Goal: Task Accomplishment & Management: Manage account settings

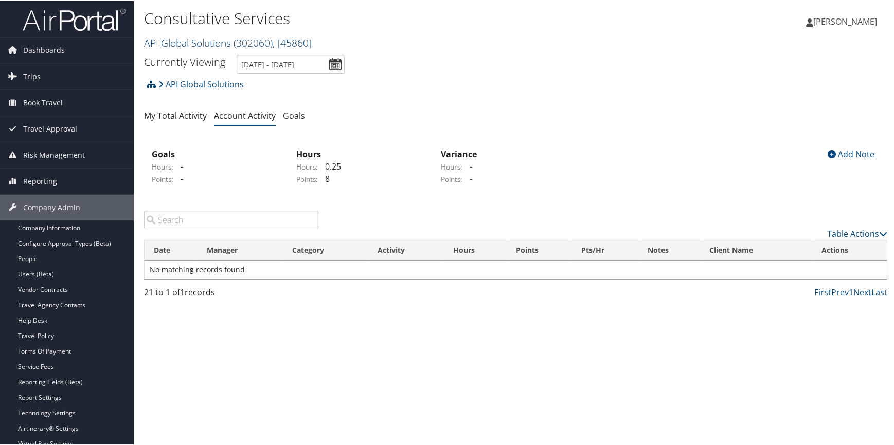
click at [206, 44] on link "API Global Solutions ( 302060 ) , [ 45860 ]" at bounding box center [228, 42] width 168 height 14
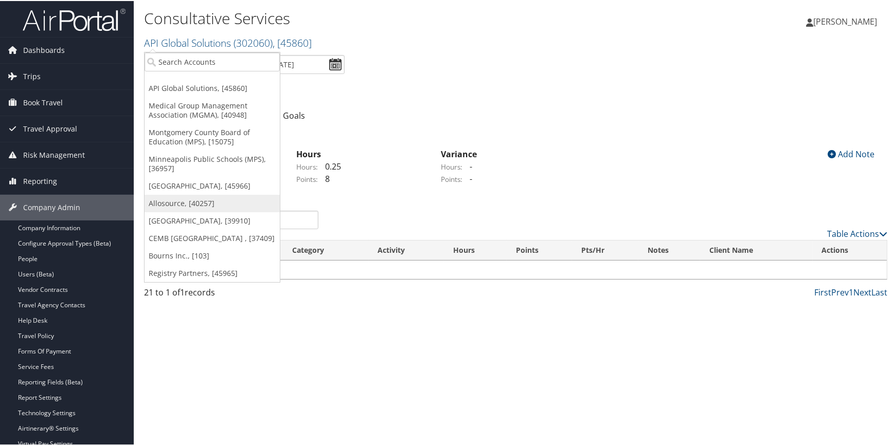
click at [176, 206] on link "Allosource, [40257]" at bounding box center [211, 202] width 135 height 17
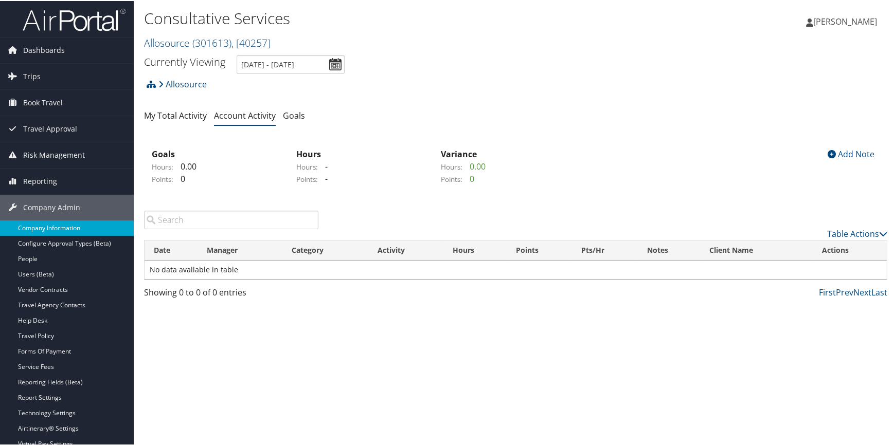
click at [71, 222] on link "Company Information" at bounding box center [67, 227] width 134 height 15
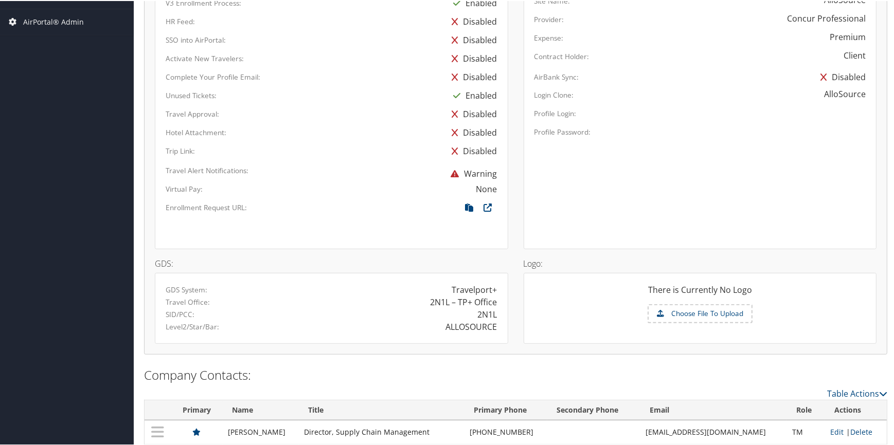
scroll to position [554, 0]
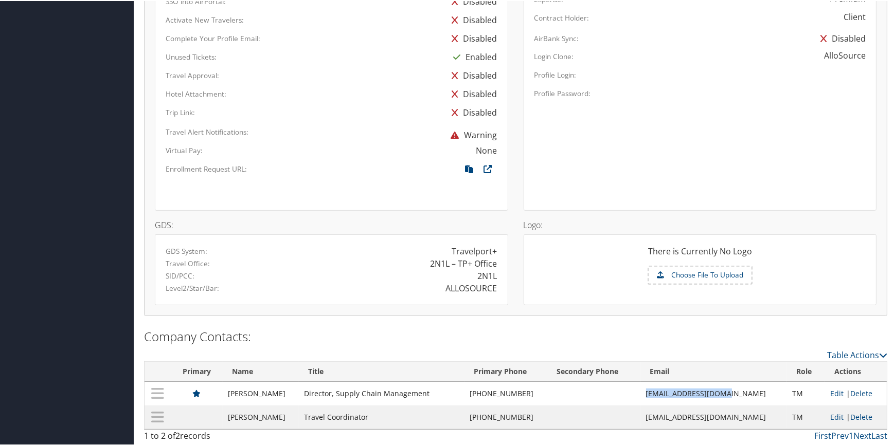
drag, startPoint x: 663, startPoint y: 392, endPoint x: 738, endPoint y: 387, distance: 75.7
click at [738, 387] on td "[EMAIL_ADDRESS][DOMAIN_NAME]" at bounding box center [714, 393] width 147 height 24
copy td "[EMAIL_ADDRESS][DOMAIN_NAME]"
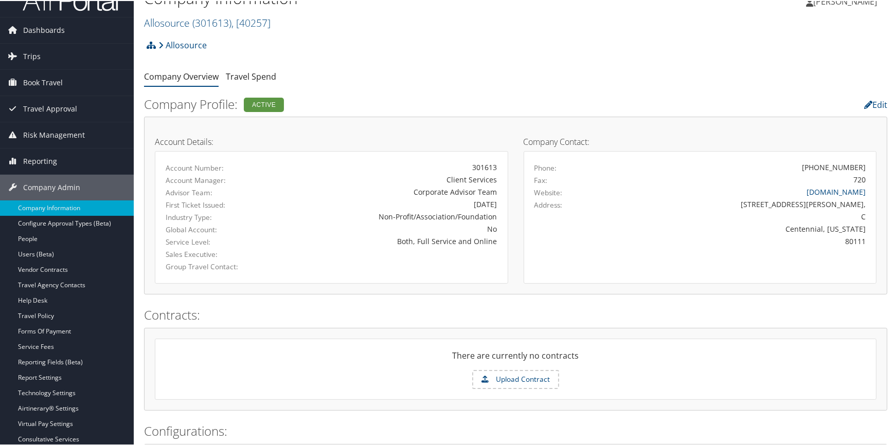
scroll to position [0, 0]
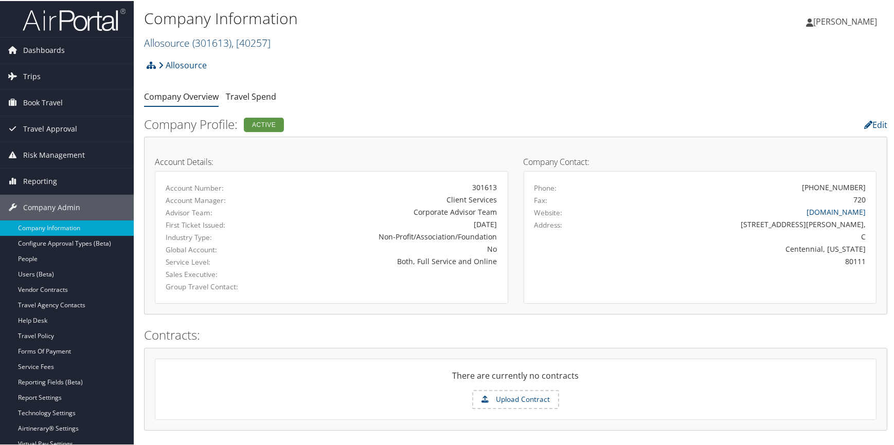
click at [198, 47] on span "( 301613 )" at bounding box center [211, 42] width 39 height 14
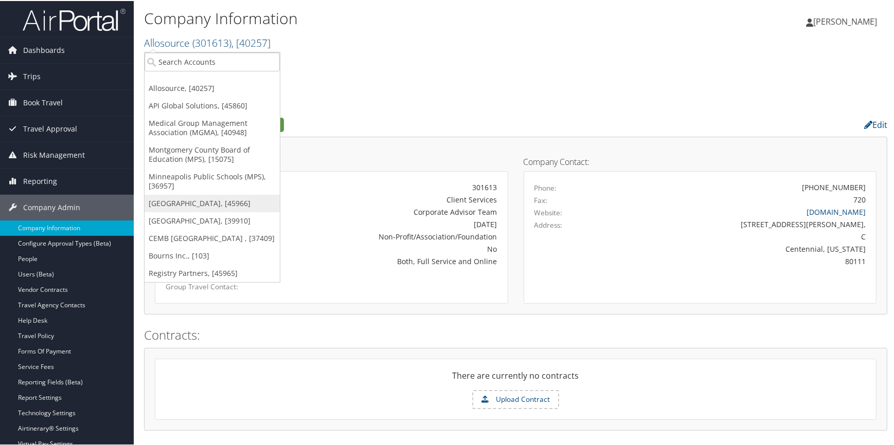
click at [187, 199] on link "[GEOGRAPHIC_DATA], [45966]" at bounding box center [211, 202] width 135 height 17
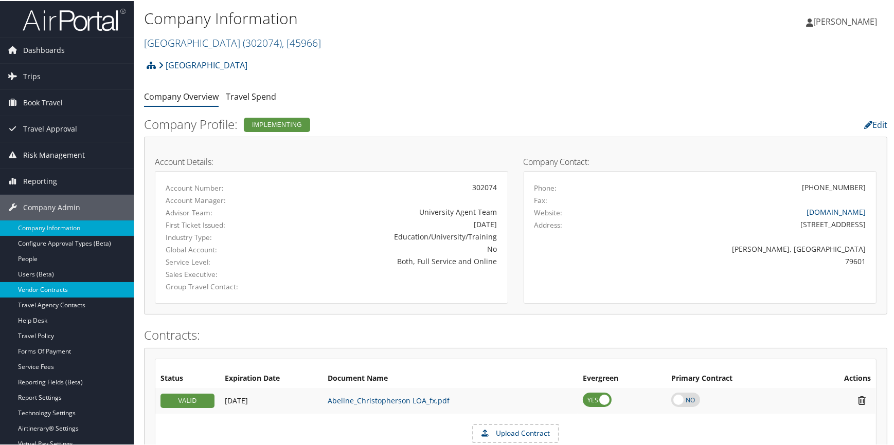
click at [54, 289] on link "Vendor Contracts" at bounding box center [67, 288] width 134 height 15
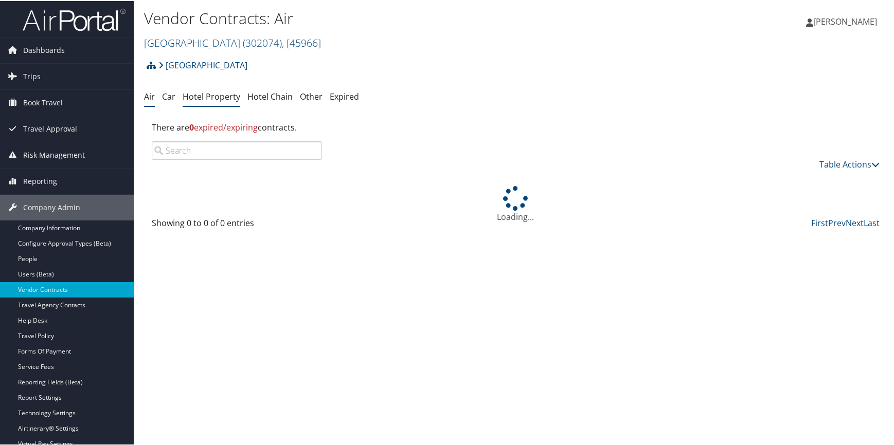
click at [212, 92] on link "Hotel Property" at bounding box center [212, 95] width 58 height 11
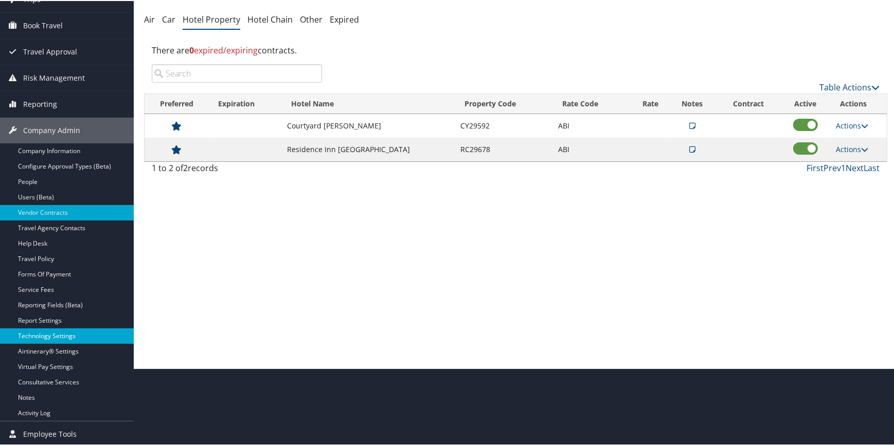
scroll to position [93, 0]
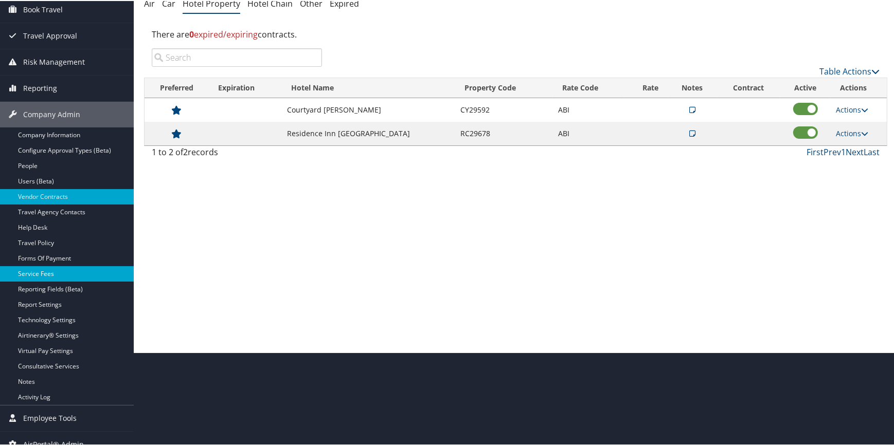
click at [58, 272] on link "Service Fees" at bounding box center [67, 272] width 134 height 15
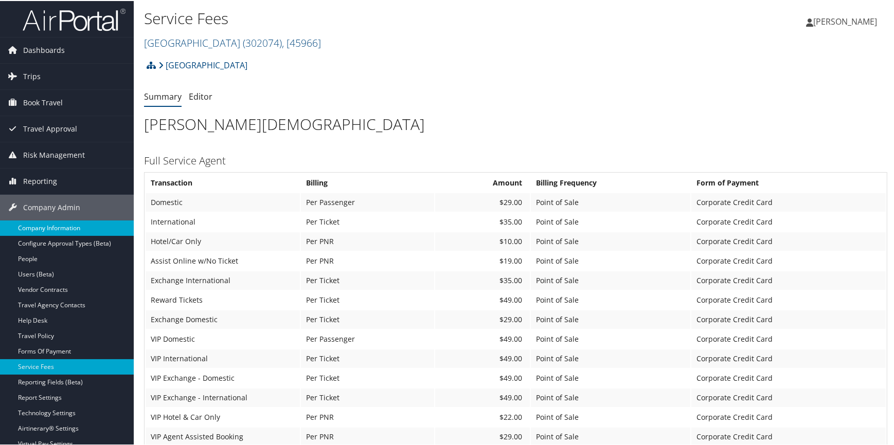
click at [68, 228] on link "Company Information" at bounding box center [67, 227] width 134 height 15
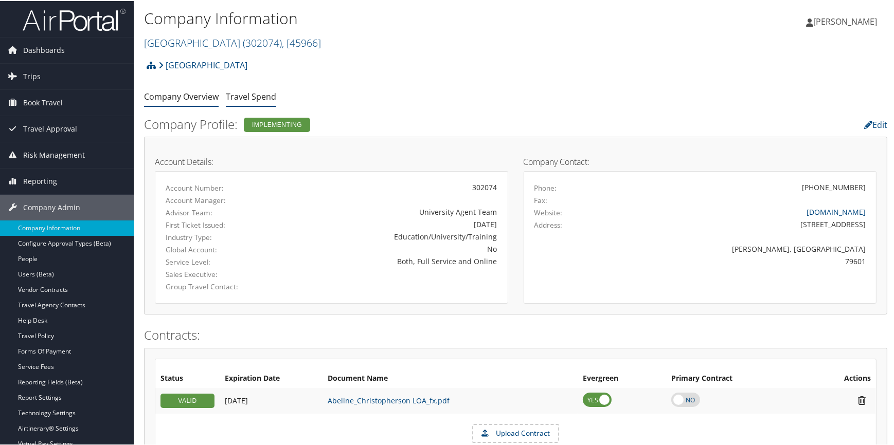
click at [247, 97] on link "Travel Spend" at bounding box center [251, 95] width 50 height 11
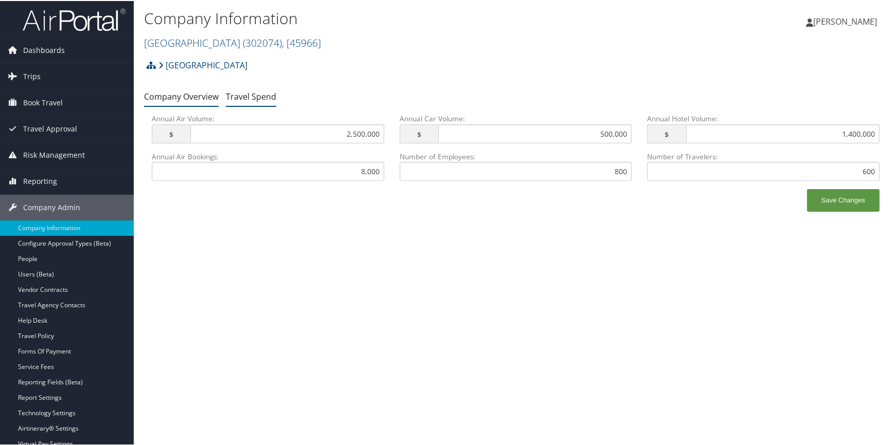
click at [180, 98] on link "Company Overview" at bounding box center [181, 95] width 75 height 11
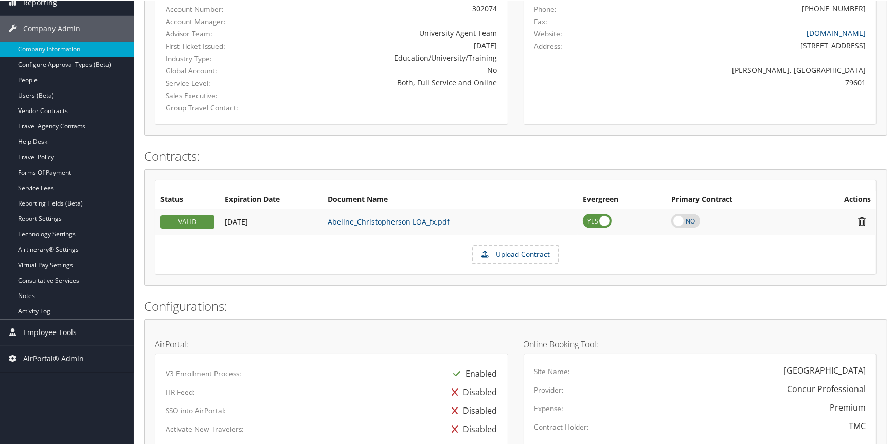
scroll to position [187, 0]
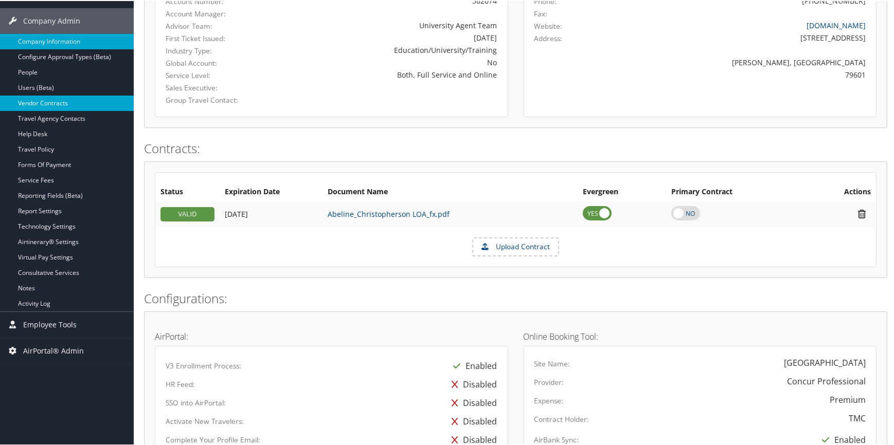
click at [60, 102] on link "Vendor Contracts" at bounding box center [67, 102] width 134 height 15
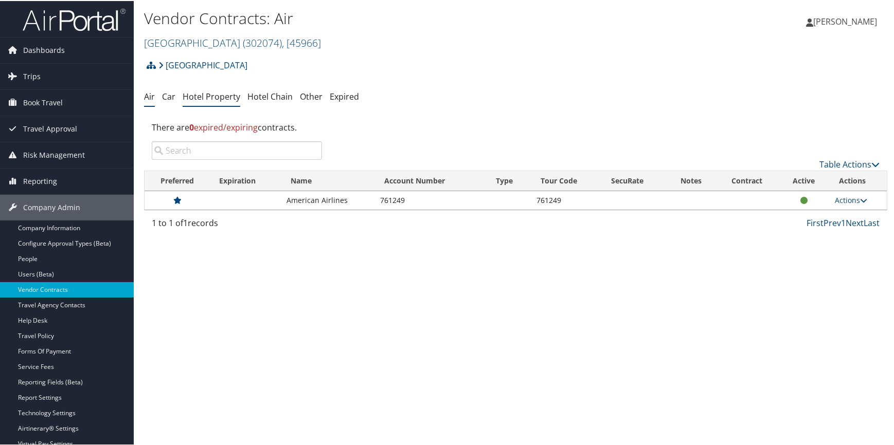
click at [205, 95] on link "Hotel Property" at bounding box center [212, 95] width 58 height 11
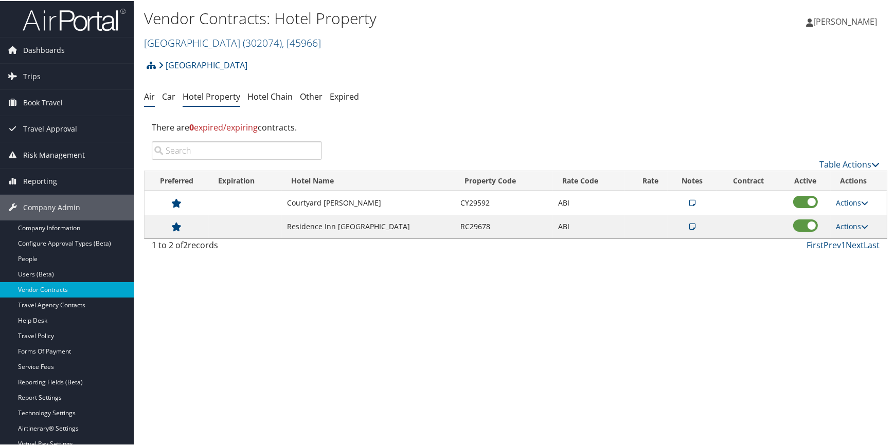
click at [148, 97] on link "Air" at bounding box center [149, 95] width 11 height 11
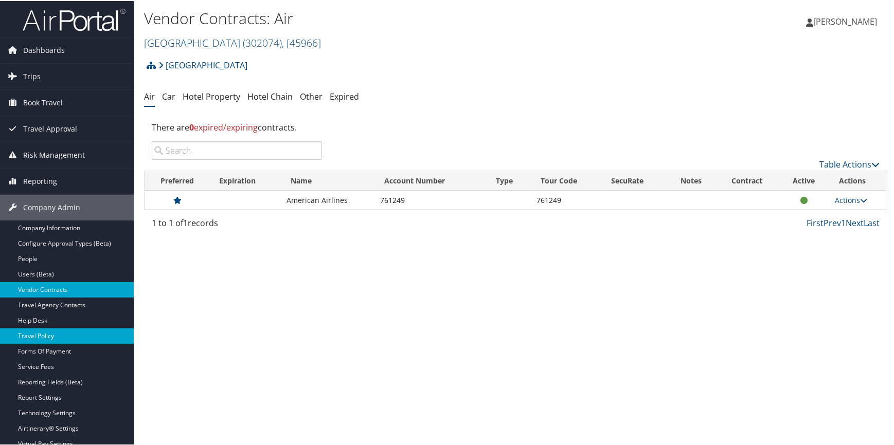
scroll to position [46, 0]
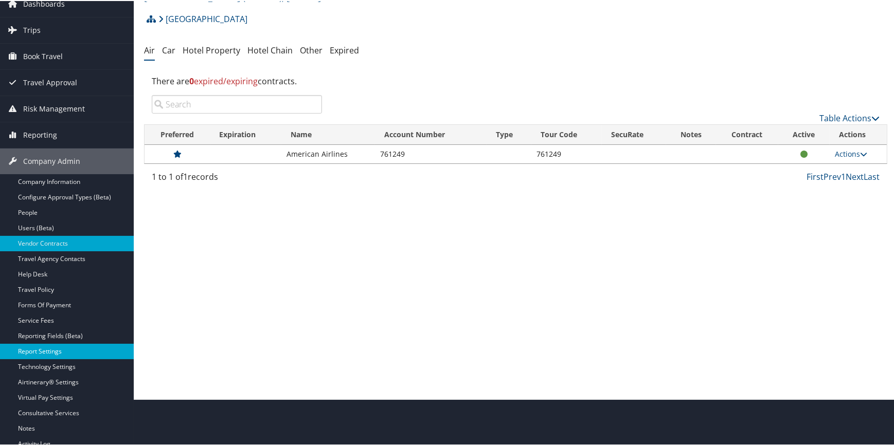
click at [57, 352] on link "Report Settings" at bounding box center [67, 350] width 134 height 15
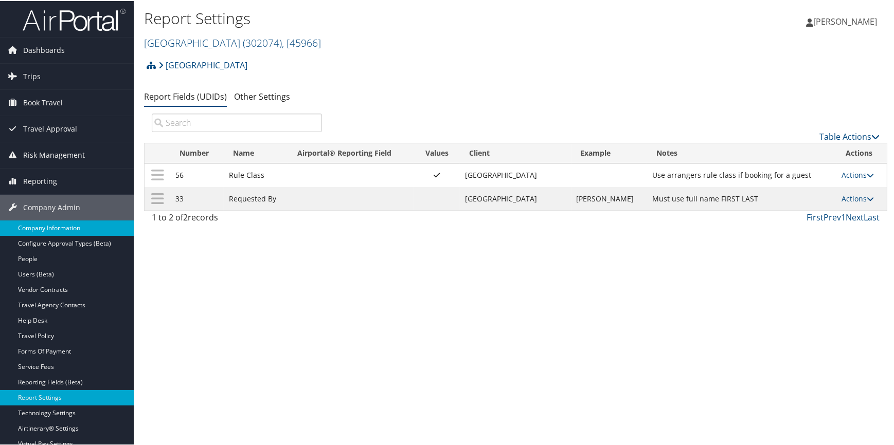
click at [71, 226] on link "Company Information" at bounding box center [67, 227] width 134 height 15
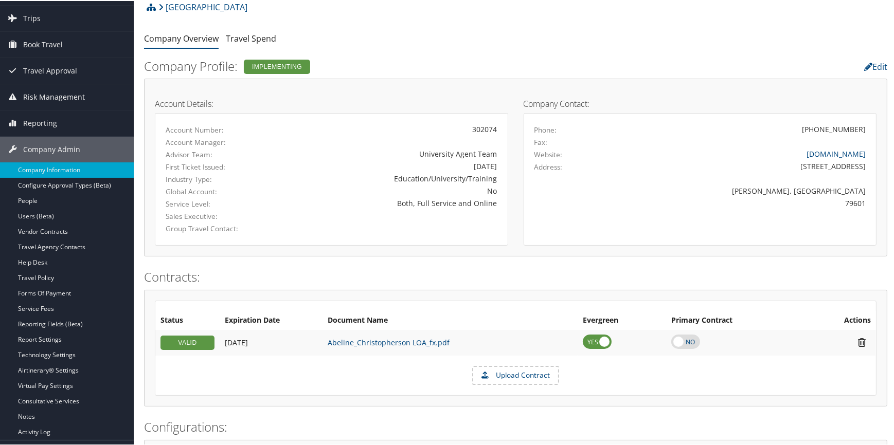
scroll to position [46, 0]
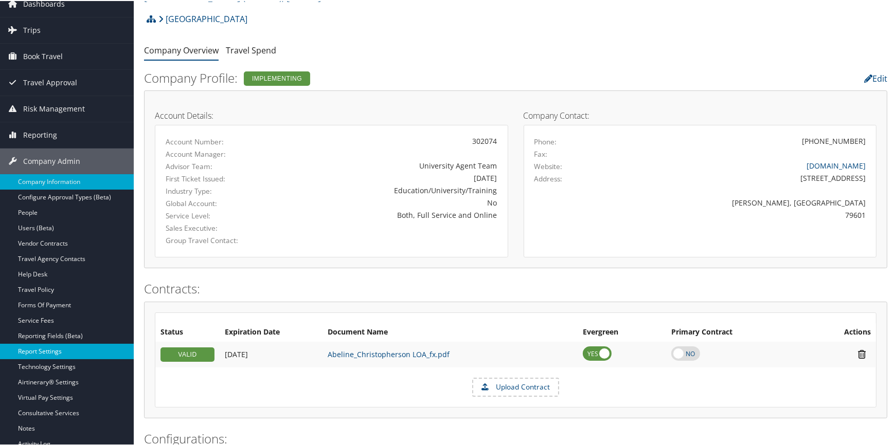
click at [75, 350] on link "Report Settings" at bounding box center [67, 350] width 134 height 15
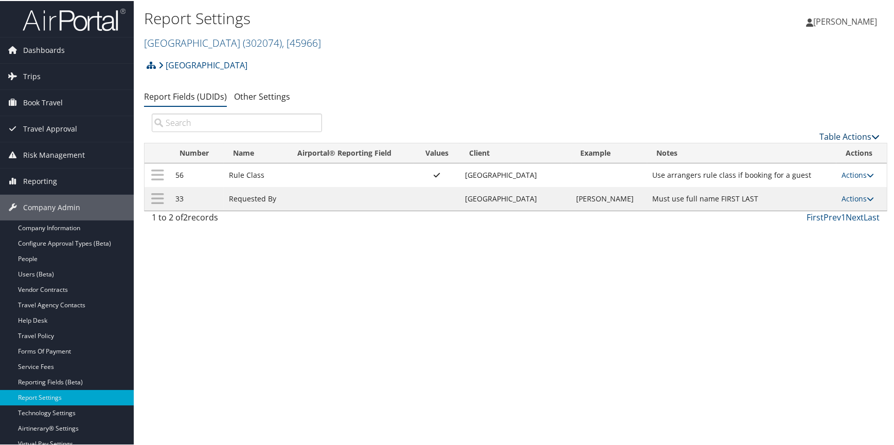
click at [827, 139] on link "Table Actions" at bounding box center [849, 135] width 60 height 11
click at [791, 150] on link "New Record" at bounding box center [814, 151] width 135 height 17
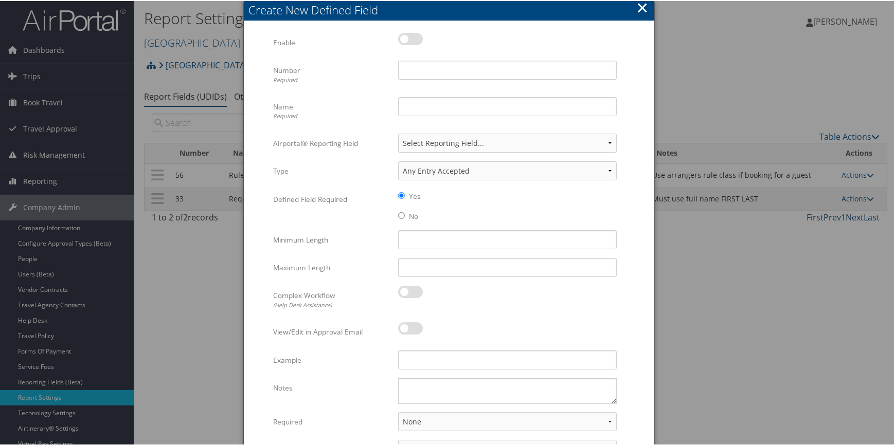
click at [641, 8] on button "×" at bounding box center [642, 6] width 12 height 21
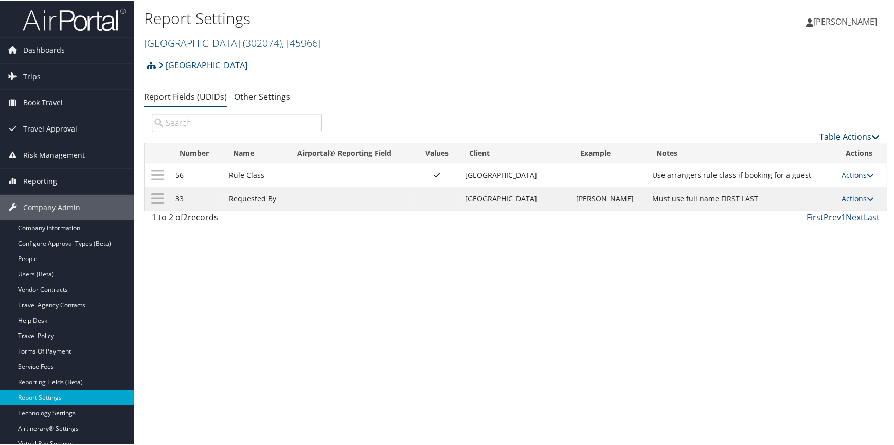
click at [835, 135] on link "Table Actions" at bounding box center [849, 135] width 60 height 11
click at [783, 153] on link "New Record" at bounding box center [814, 151] width 135 height 17
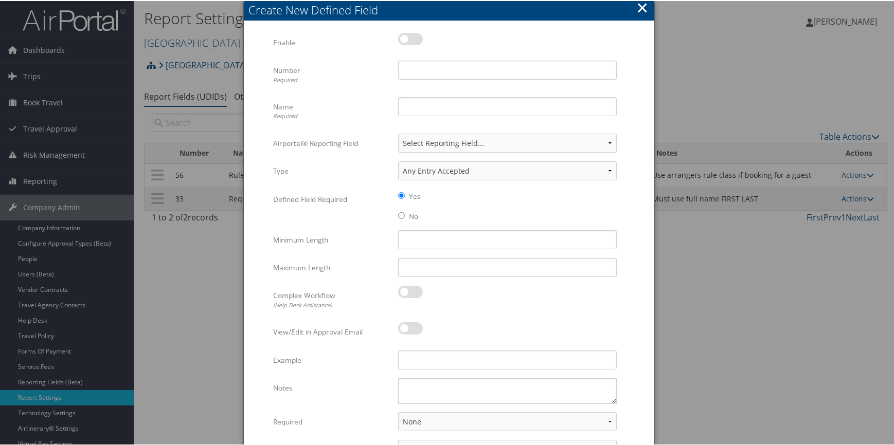
click at [412, 41] on label at bounding box center [410, 38] width 25 height 12
click at [410, 41] on input "checkbox" at bounding box center [406, 40] width 7 height 7
checkbox input "true"
click at [415, 69] on input "Number Required" at bounding box center [507, 69] width 218 height 19
type input "95"
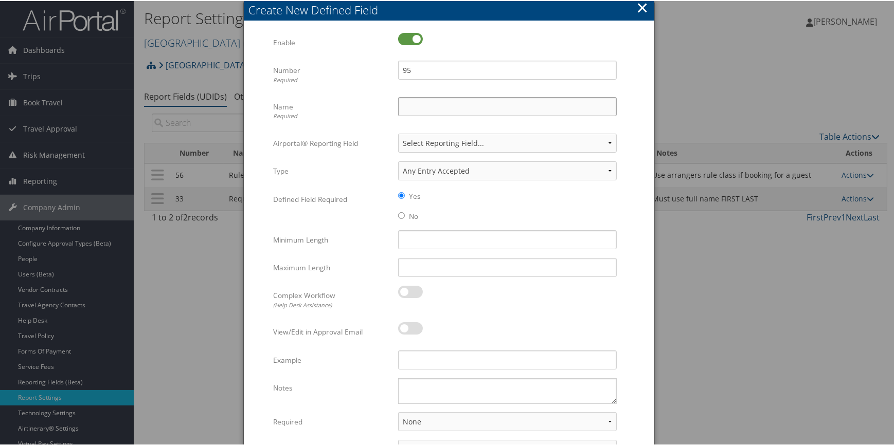
click at [420, 103] on input "Name Required" at bounding box center [507, 105] width 218 height 19
type input "Department"
click at [418, 75] on input "95" at bounding box center [507, 69] width 218 height 19
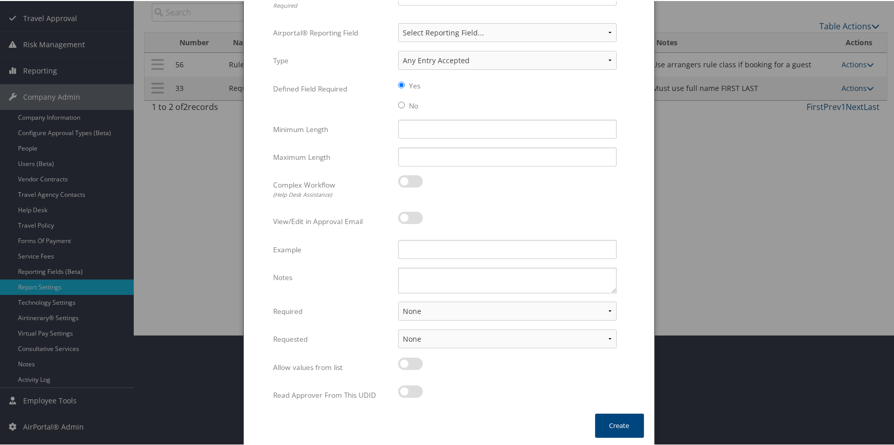
scroll to position [112, 0]
click at [421, 246] on input "Example" at bounding box center [507, 247] width 218 height 19
type input "F"
click at [422, 305] on select "None For Guest Travelers For Profiled Travelers For Both" at bounding box center [507, 309] width 218 height 19
click at [398, 103] on input "No" at bounding box center [401, 103] width 7 height 7
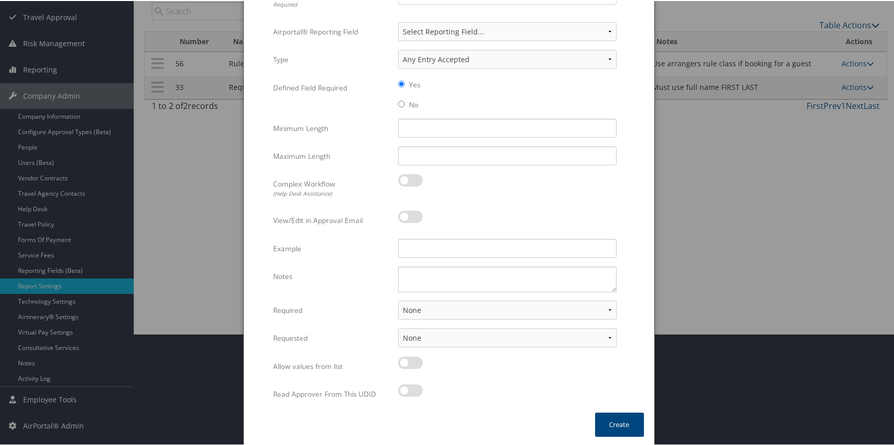
radio input "true"
click at [425, 304] on select "None For Guest Travelers For Profiled Travelers For Both" at bounding box center [507, 309] width 218 height 19
select select "traveler"
click at [398, 300] on select "None For Guest Travelers For Profiled Travelers For Both" at bounding box center [507, 309] width 218 height 19
click at [422, 339] on select "None In Profile At Booking Both" at bounding box center [507, 336] width 218 height 19
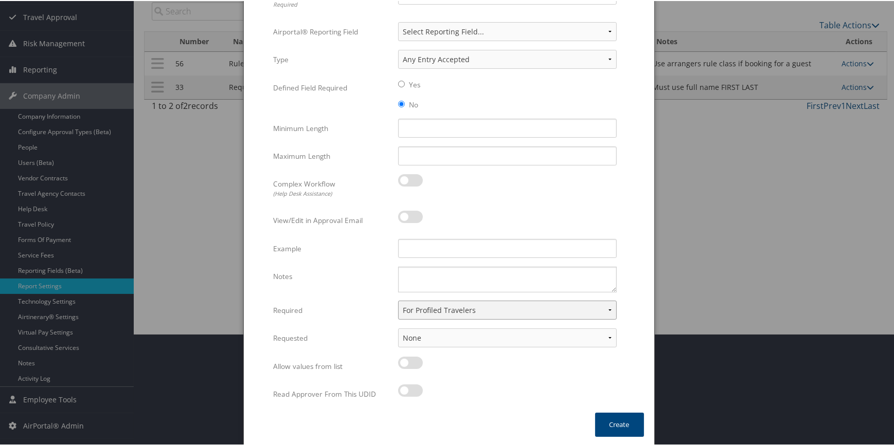
click at [444, 311] on select "None For Guest Travelers For Profiled Travelers For Both" at bounding box center [507, 309] width 218 height 19
drag, startPoint x: 453, startPoint y: 394, endPoint x: 453, endPoint y: 386, distance: 7.7
click at [453, 394] on div at bounding box center [507, 396] width 218 height 24
click at [444, 340] on select "None In Profile At Booking Both" at bounding box center [507, 336] width 218 height 19
select select "profiled"
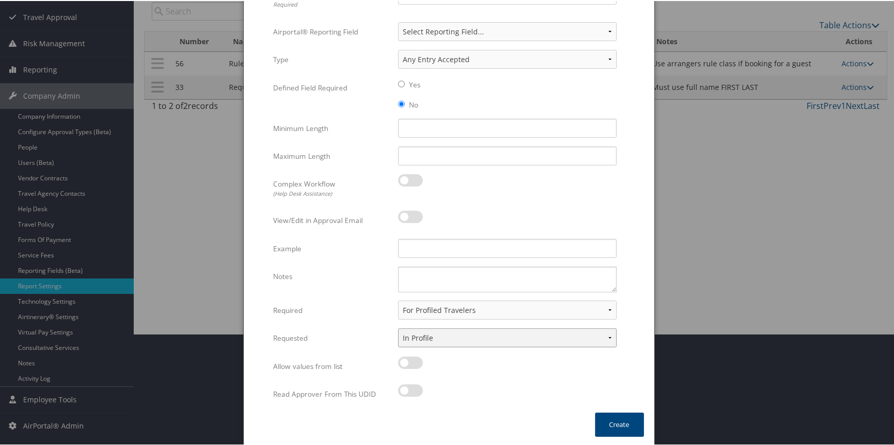
click at [398, 327] on select "None In Profile At Booking Both" at bounding box center [507, 336] width 218 height 19
click at [452, 370] on div at bounding box center [507, 368] width 218 height 24
click at [620, 418] on button "Create" at bounding box center [619, 424] width 49 height 24
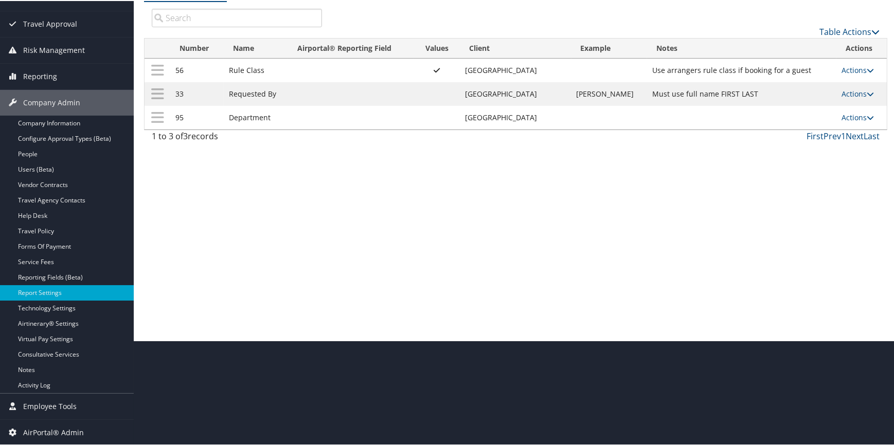
scroll to position [104, 0]
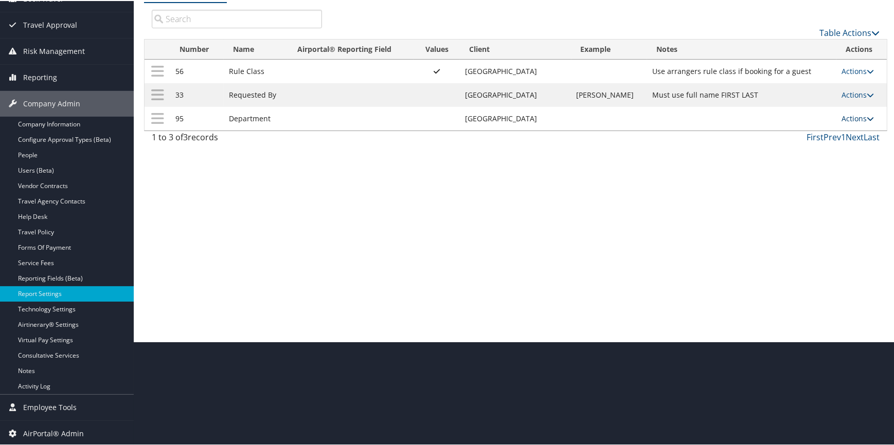
click at [848, 115] on link "Actions" at bounding box center [857, 118] width 32 height 10
click at [807, 164] on link "Edit" at bounding box center [812, 167] width 111 height 17
select select "traveler"
select select "profiled"
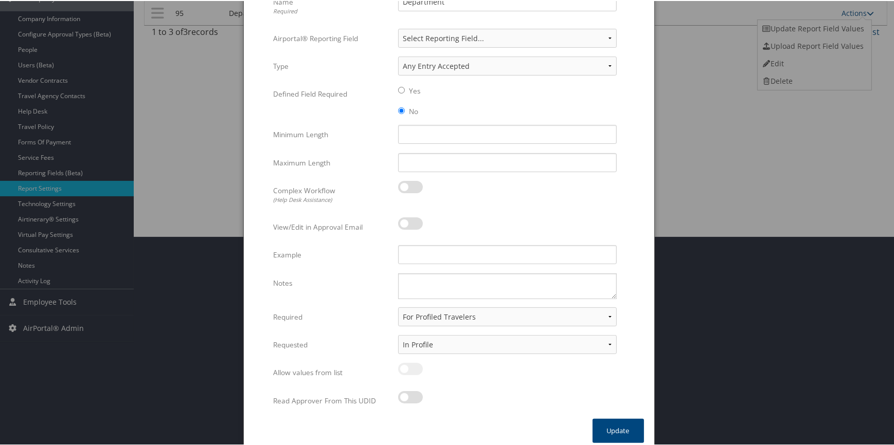
scroll to position [216, 0]
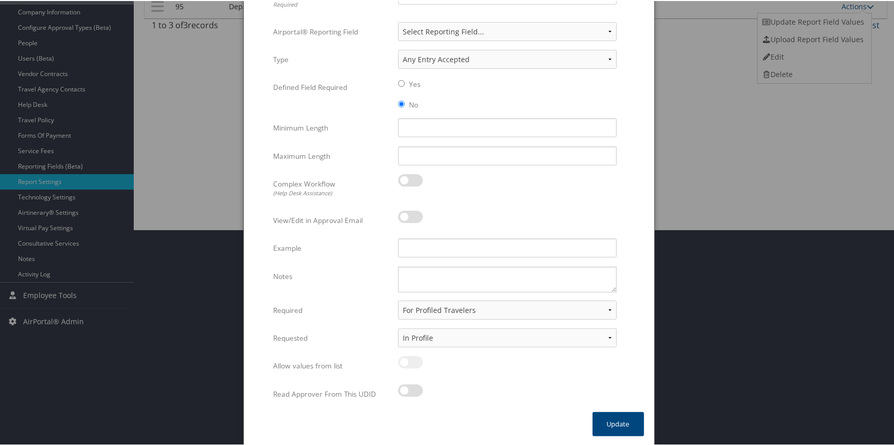
click at [409, 361] on div at bounding box center [507, 367] width 218 height 24
click at [595, 425] on button "Update" at bounding box center [617, 423] width 51 height 24
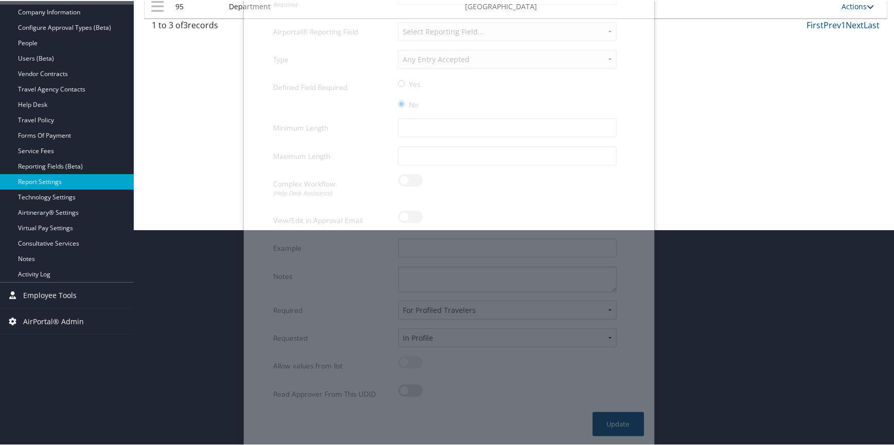
scroll to position [104, 0]
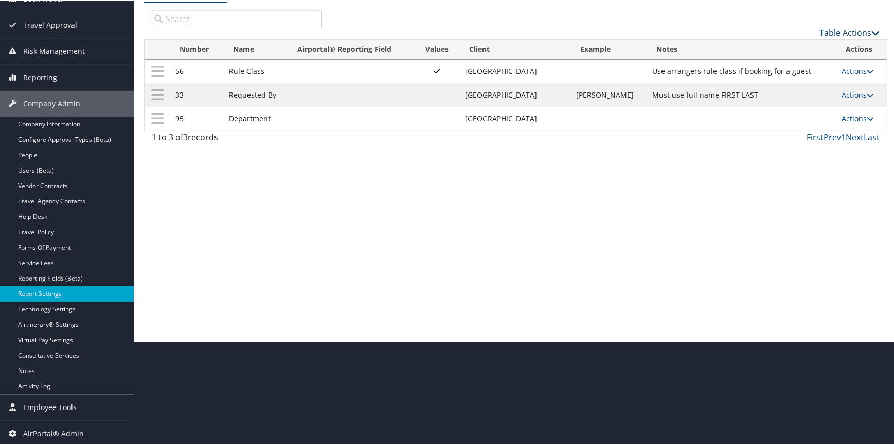
click at [832, 28] on link "Table Actions" at bounding box center [849, 31] width 60 height 11
click at [801, 48] on link "New Record" at bounding box center [814, 47] width 135 height 17
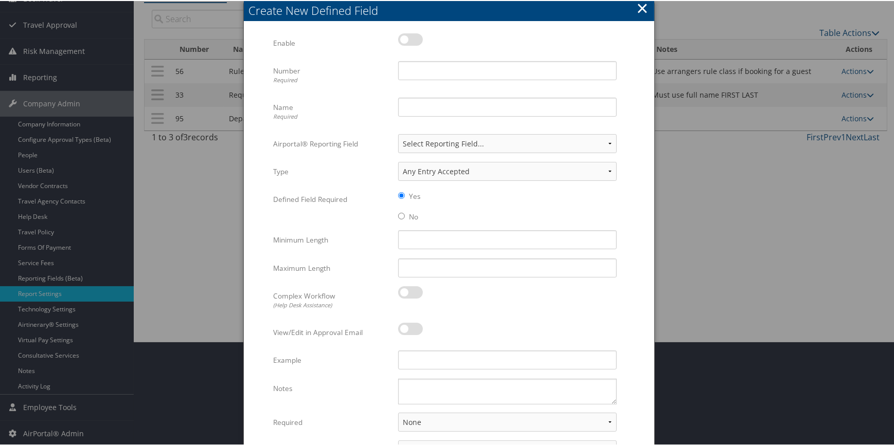
click at [411, 37] on label at bounding box center [410, 38] width 25 height 12
click at [410, 37] on input "checkbox" at bounding box center [406, 40] width 7 height 7
checkbox input "true"
click at [420, 74] on input "Number Required" at bounding box center [507, 69] width 218 height 19
type input "59"
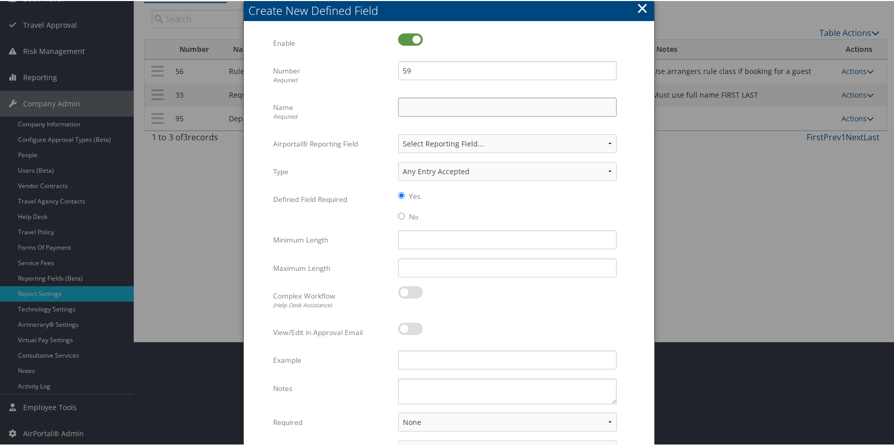
click at [415, 107] on input "Name Required" at bounding box center [507, 106] width 218 height 19
type input "Employee ID"
click at [401, 212] on input "No" at bounding box center [401, 215] width 7 height 7
radio input "true"
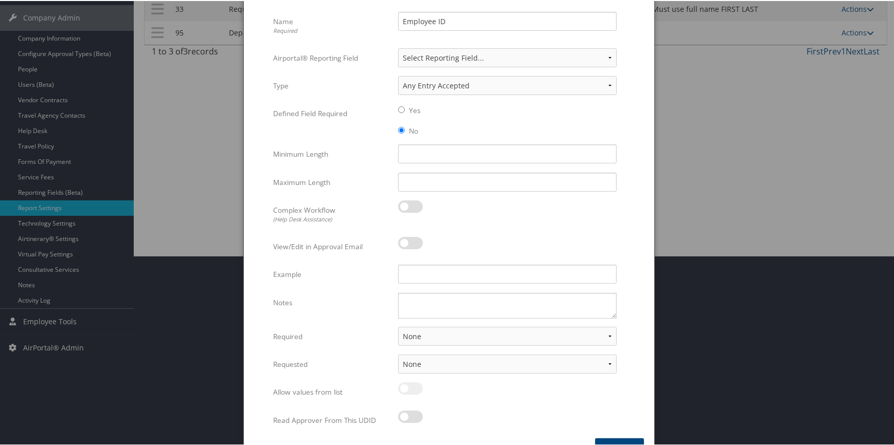
scroll to position [216, 0]
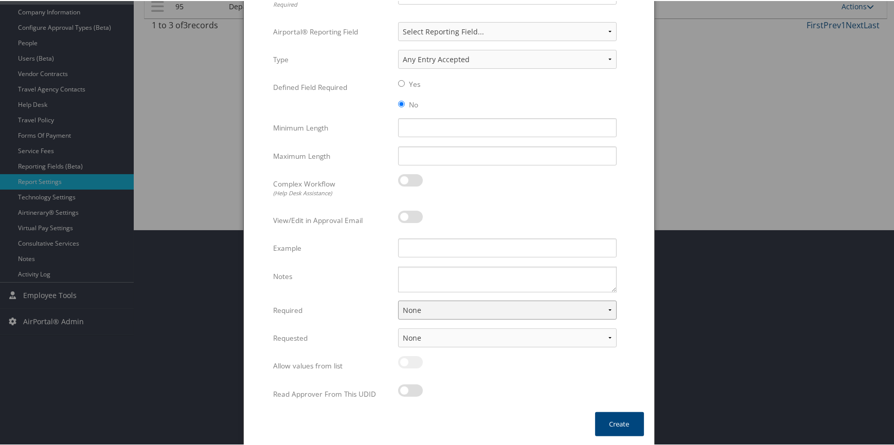
click at [410, 309] on select "None For Guest Travelers For Profiled Travelers For Both" at bounding box center [507, 309] width 218 height 19
select select "traveler"
click at [398, 300] on select "None For Guest Travelers For Profiled Travelers For Both" at bounding box center [507, 309] width 218 height 19
click at [421, 335] on select "None In Profile At Booking Both" at bounding box center [507, 336] width 218 height 19
select select "profiled"
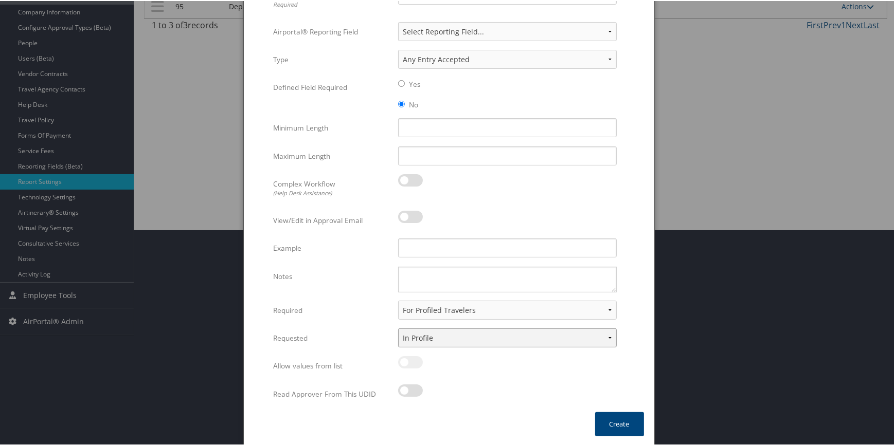
click at [398, 327] on select "None In Profile At Booking Both" at bounding box center [507, 336] width 218 height 19
click at [427, 278] on textarea "Notes" at bounding box center [507, 279] width 218 height 26
type textarea "freeform"
click at [616, 422] on button "Create" at bounding box center [619, 423] width 49 height 24
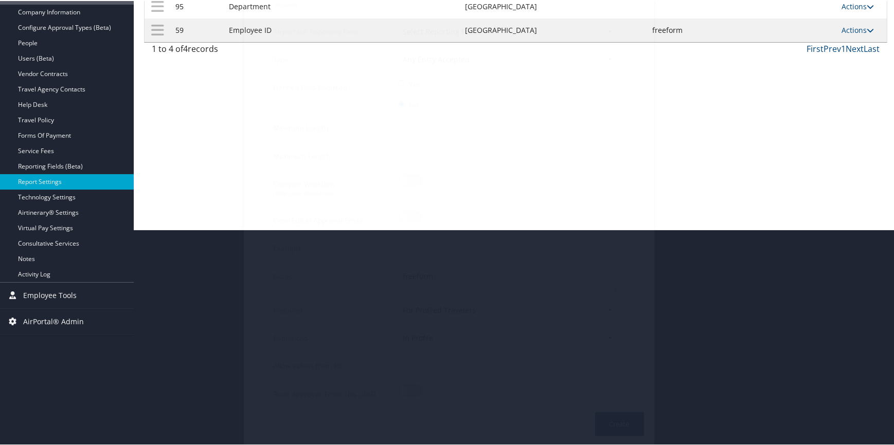
scroll to position [104, 0]
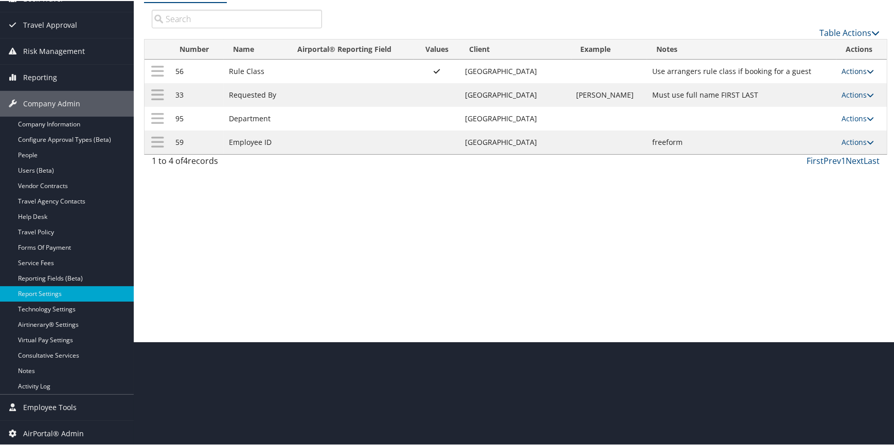
click at [841, 67] on link "Actions" at bounding box center [857, 70] width 32 height 10
click at [797, 116] on link "Edit" at bounding box center [812, 120] width 111 height 17
select select "traveler"
select select "profiled"
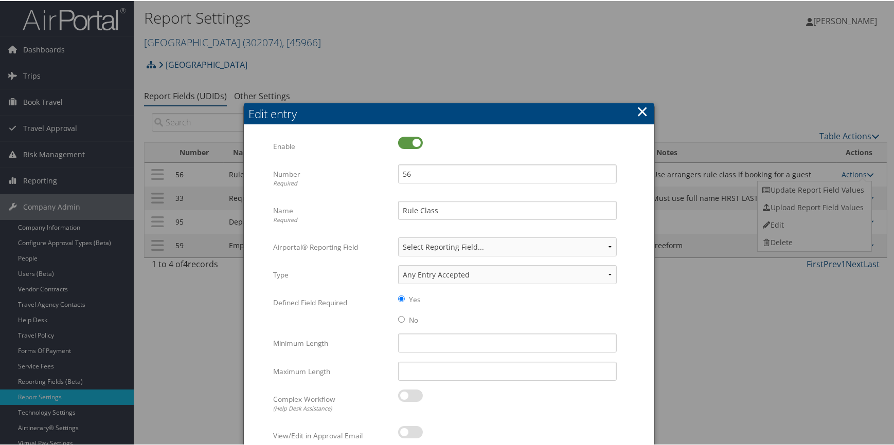
scroll to position [0, 0]
click at [640, 108] on button "×" at bounding box center [642, 111] width 12 height 21
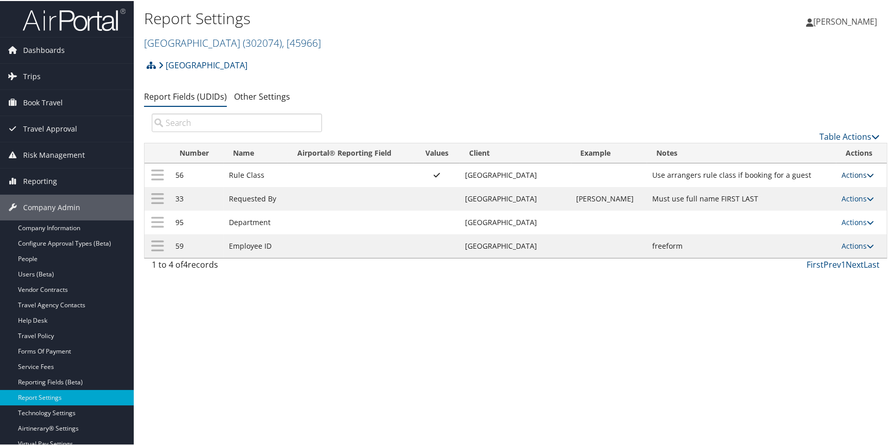
click at [845, 172] on link "Actions" at bounding box center [857, 174] width 32 height 10
click at [816, 189] on link "Update Report Field Values" at bounding box center [812, 189] width 111 height 17
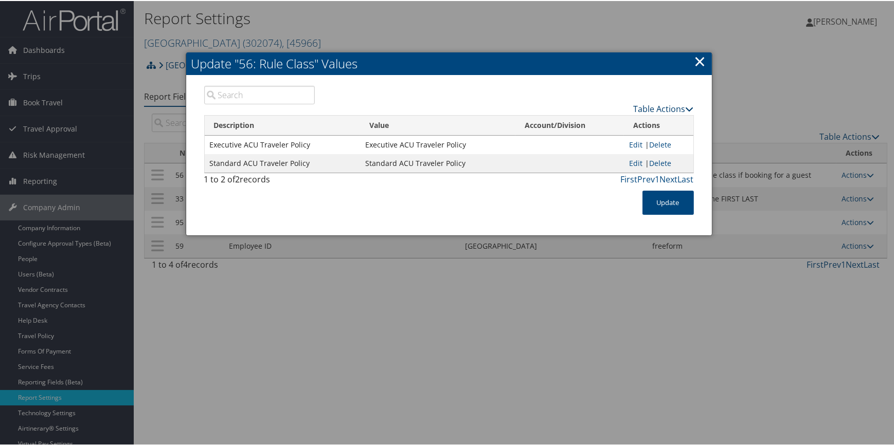
click at [640, 103] on link "Table Actions" at bounding box center [663, 107] width 60 height 11
click at [591, 85] on div "Table Actions" at bounding box center [511, 99] width 379 height 29
click at [699, 60] on link "×" at bounding box center [700, 60] width 12 height 21
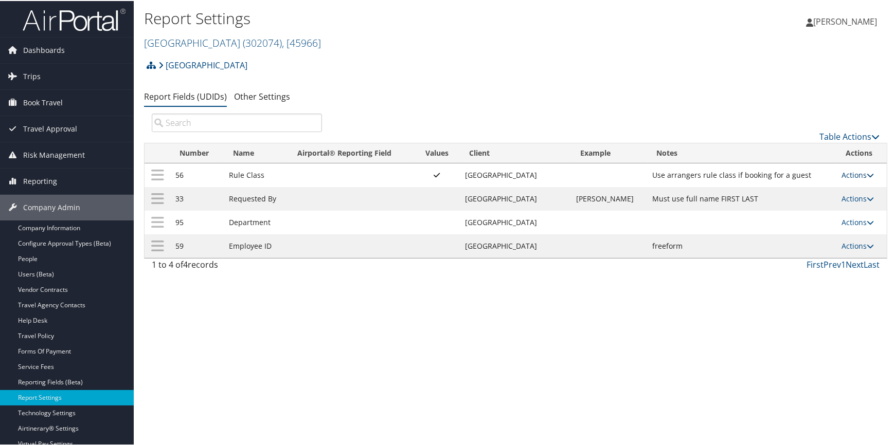
click at [846, 175] on link "Actions" at bounding box center [857, 174] width 32 height 10
click at [509, 94] on ul "Report Fields (UDIDs) Other Settings" at bounding box center [515, 96] width 743 height 19
drag, startPoint x: 231, startPoint y: 221, endPoint x: 282, endPoint y: 220, distance: 50.4
click at [282, 220] on td "Department" at bounding box center [256, 222] width 64 height 24
click at [276, 231] on td "Department" at bounding box center [256, 222] width 64 height 24
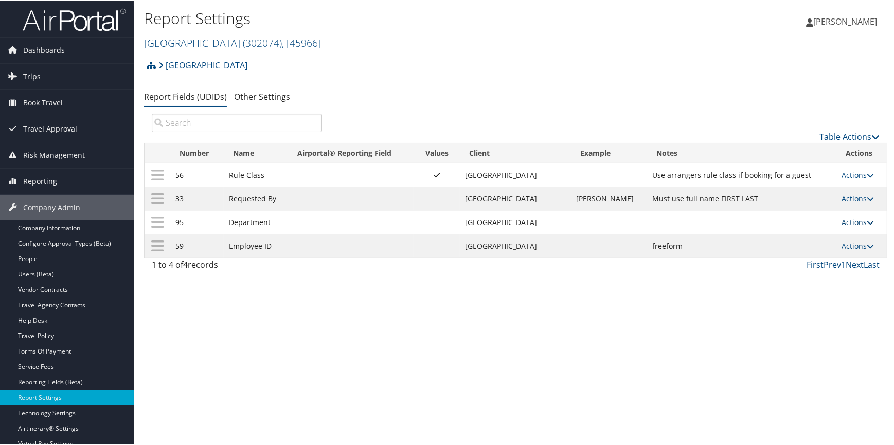
click at [854, 221] on link "Actions" at bounding box center [857, 221] width 32 height 10
click at [814, 263] on link "Edit" at bounding box center [812, 271] width 111 height 17
select select "traveler"
select select "profiled"
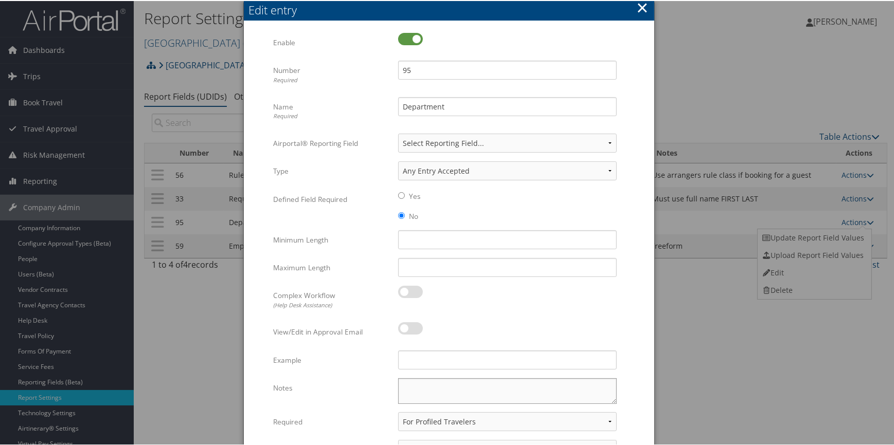
click at [407, 384] on textarea "Notes" at bounding box center [507, 390] width 218 height 26
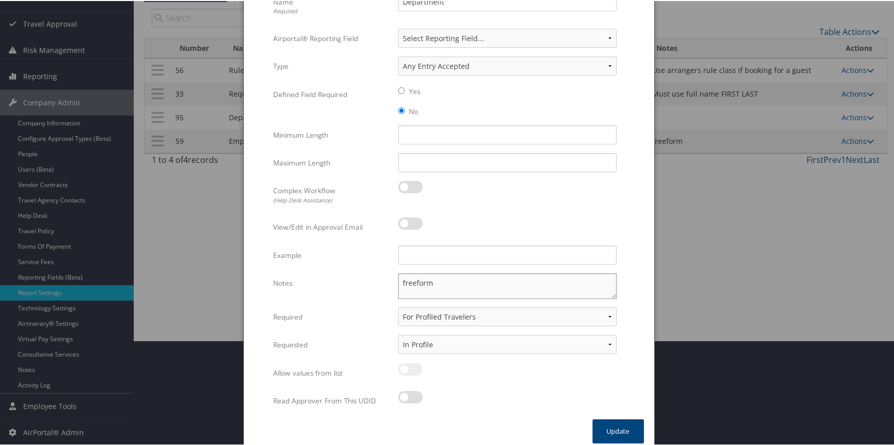
scroll to position [112, 0]
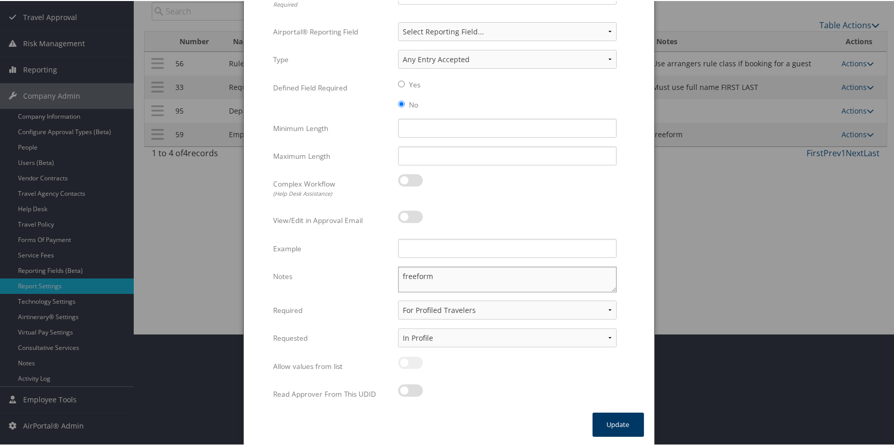
type textarea "freeform"
click at [613, 422] on button "Update" at bounding box center [617, 424] width 51 height 24
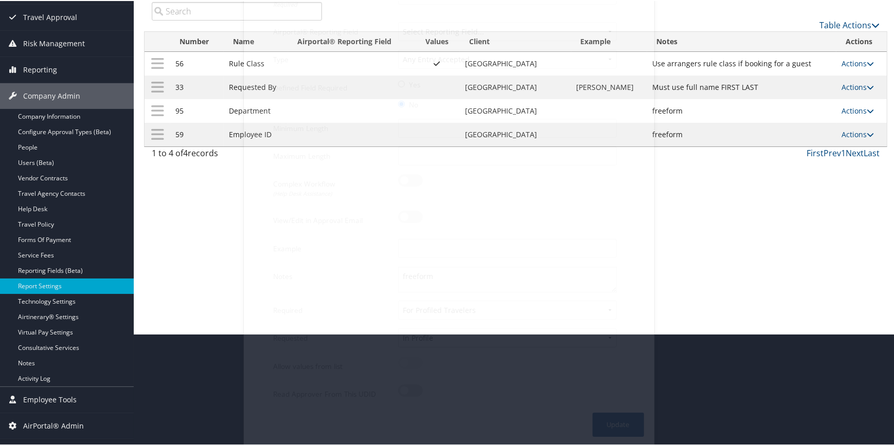
scroll to position [104, 0]
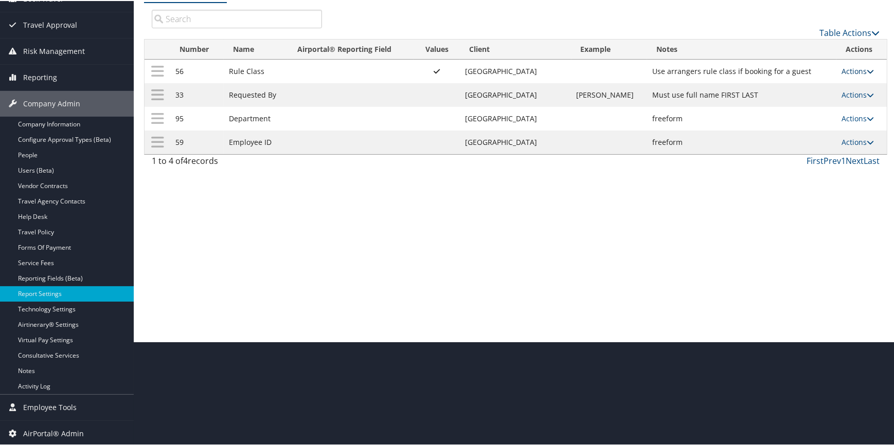
click at [841, 68] on link "Actions" at bounding box center [857, 70] width 32 height 10
click at [804, 114] on link "Edit" at bounding box center [812, 120] width 111 height 17
select select "traveler"
select select "profiled"
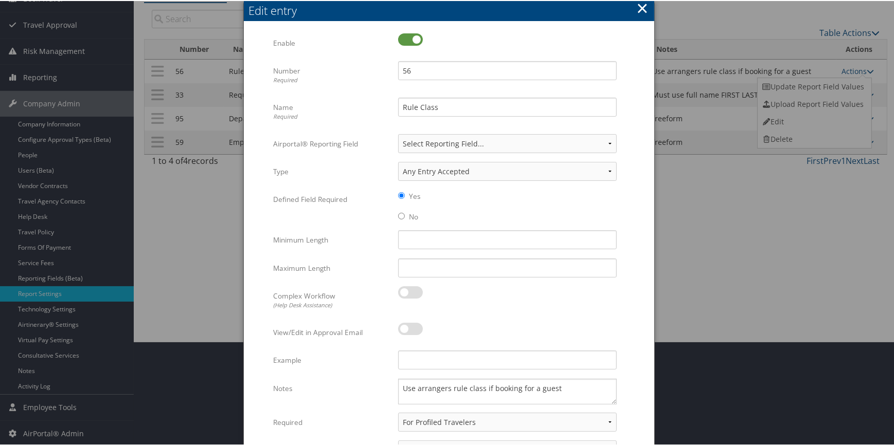
click at [640, 5] on button "×" at bounding box center [642, 7] width 12 height 21
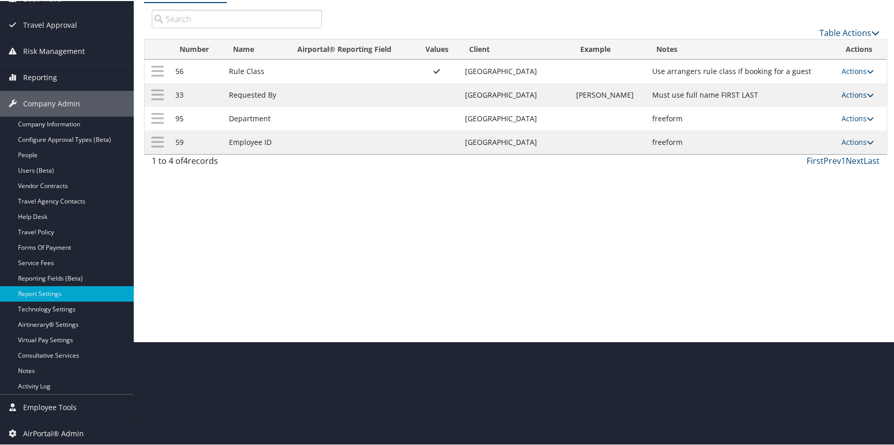
click at [853, 92] on link "Actions" at bounding box center [857, 94] width 32 height 10
click at [803, 108] on link "Update Report Field Values" at bounding box center [812, 109] width 111 height 17
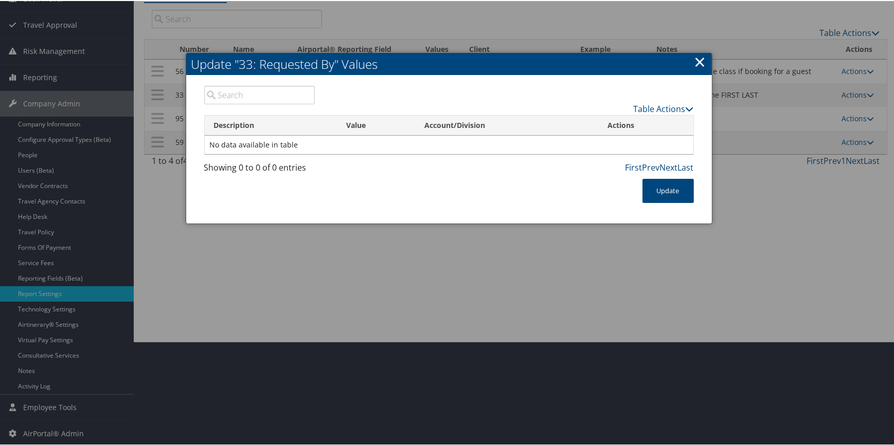
click at [703, 64] on link "×" at bounding box center [700, 60] width 12 height 21
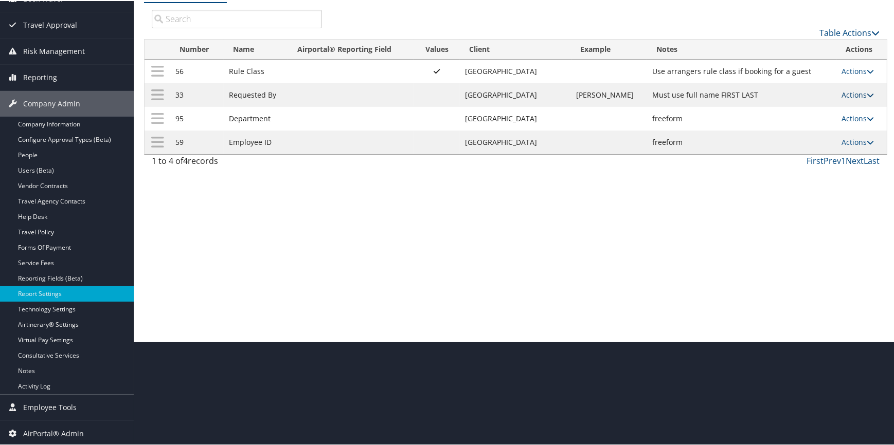
click at [841, 94] on link "Actions" at bounding box center [857, 94] width 32 height 10
click at [785, 143] on link "Edit" at bounding box center [812, 144] width 111 height 17
select select "both"
select select "trip"
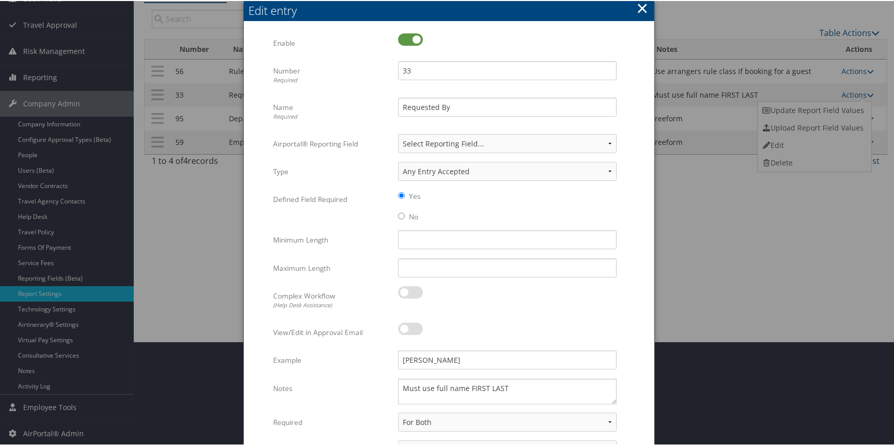
click at [642, 9] on button "×" at bounding box center [642, 7] width 12 height 21
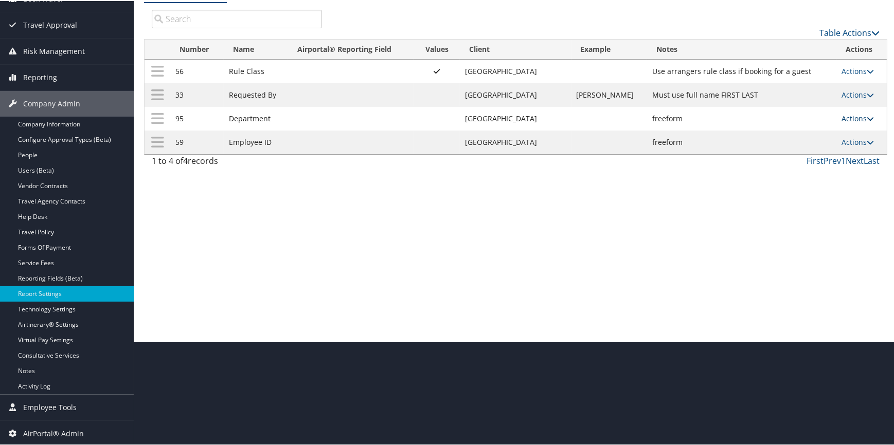
click at [841, 115] on link "Actions" at bounding box center [857, 118] width 32 height 10
click at [791, 168] on link "Edit" at bounding box center [812, 167] width 111 height 17
select select "traveler"
select select "profiled"
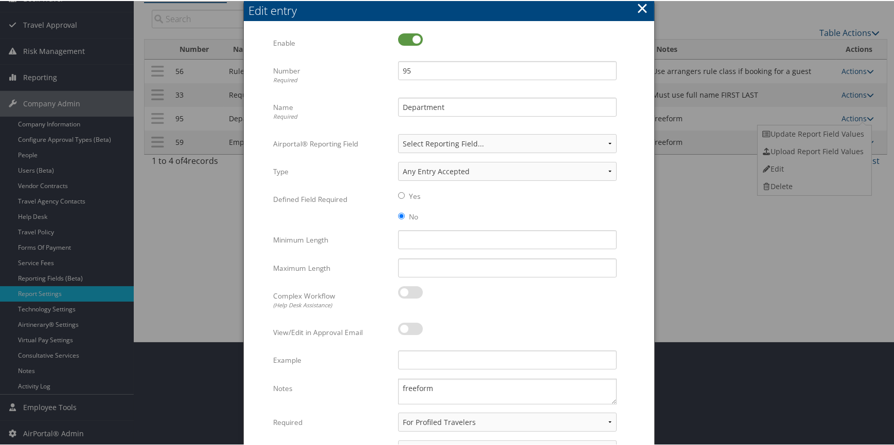
click at [637, 6] on button "×" at bounding box center [642, 7] width 12 height 21
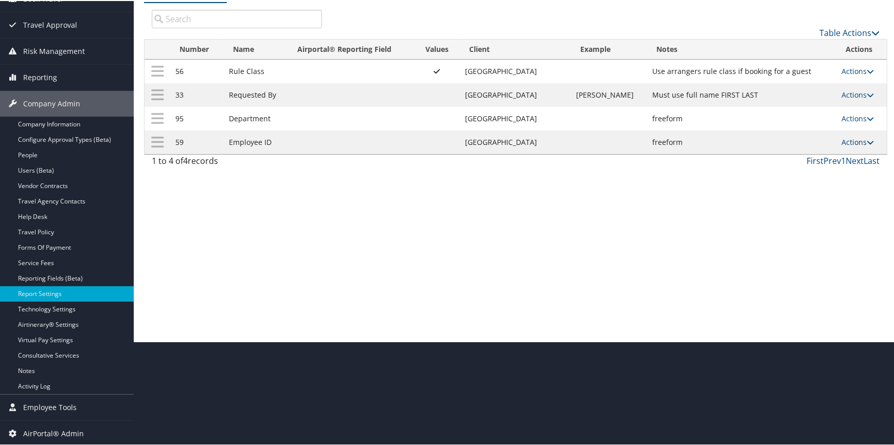
click at [847, 140] on link "Actions" at bounding box center [857, 141] width 32 height 10
click at [788, 187] on link "Edit" at bounding box center [812, 191] width 111 height 17
select select "traveler"
select select "profiled"
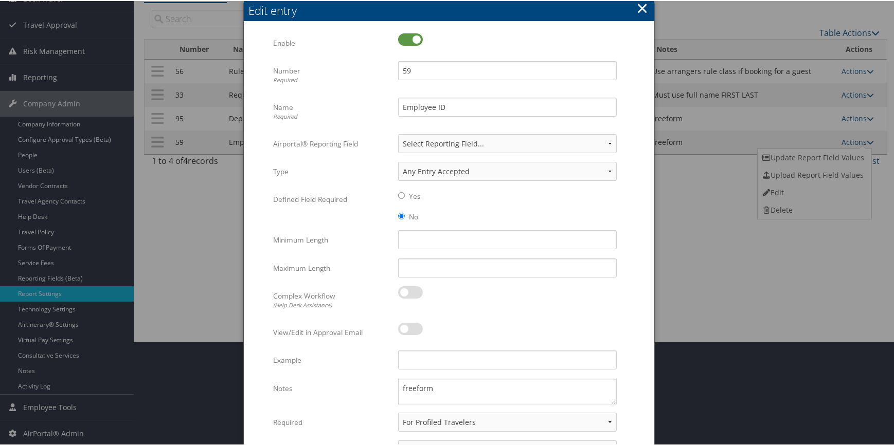
click at [641, 8] on button "×" at bounding box center [642, 7] width 12 height 21
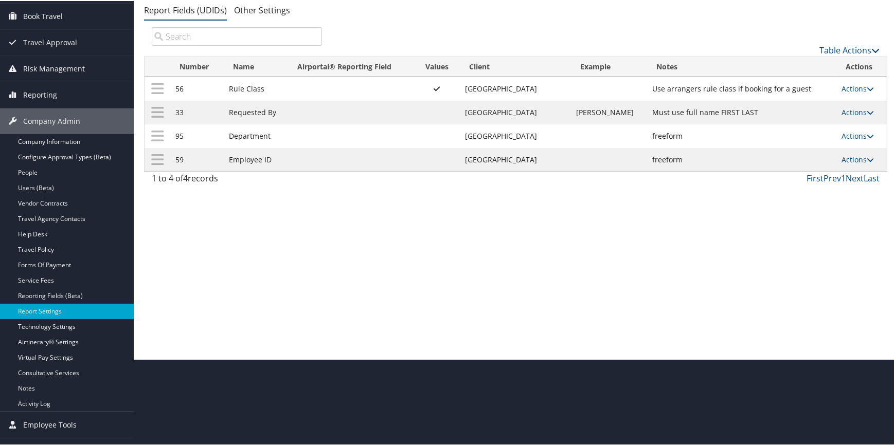
scroll to position [0, 0]
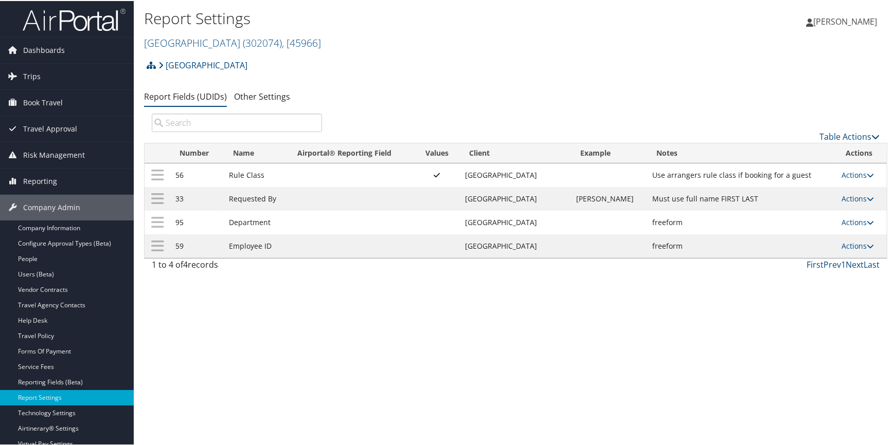
drag, startPoint x: 235, startPoint y: 38, endPoint x: 231, endPoint y: 48, distance: 11.3
click at [235, 38] on link "Abilene Christian University ( 302074 ) , [ 45966 ]" at bounding box center [232, 42] width 177 height 14
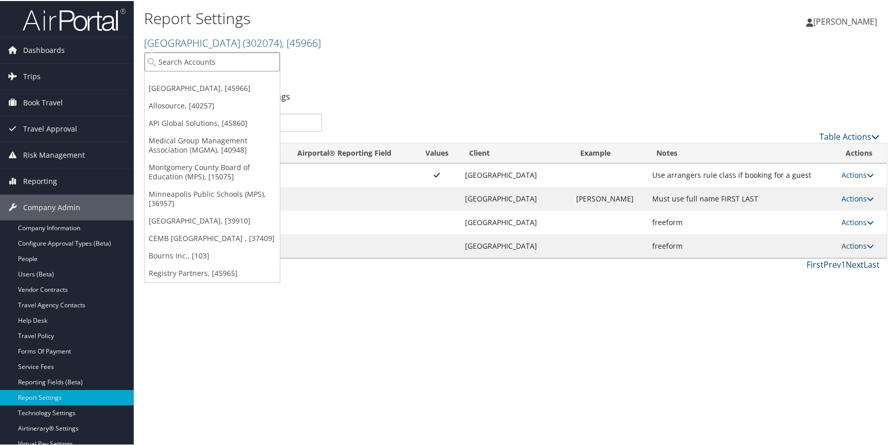
click at [217, 58] on input "search" at bounding box center [211, 60] width 135 height 19
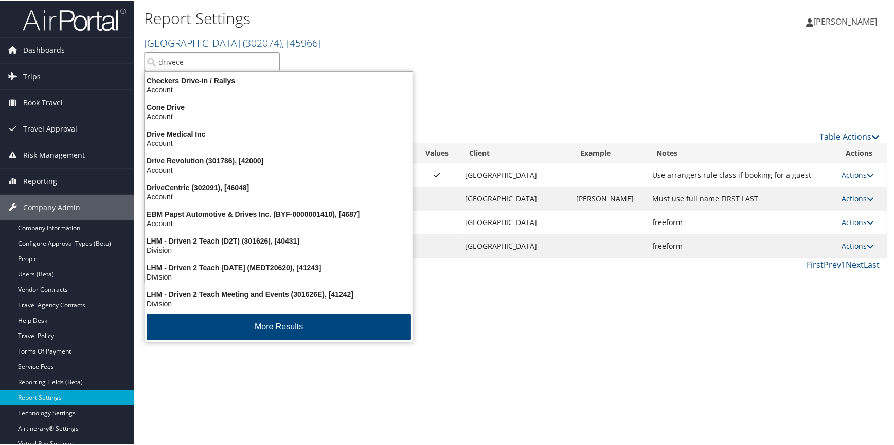
type input "drivecen"
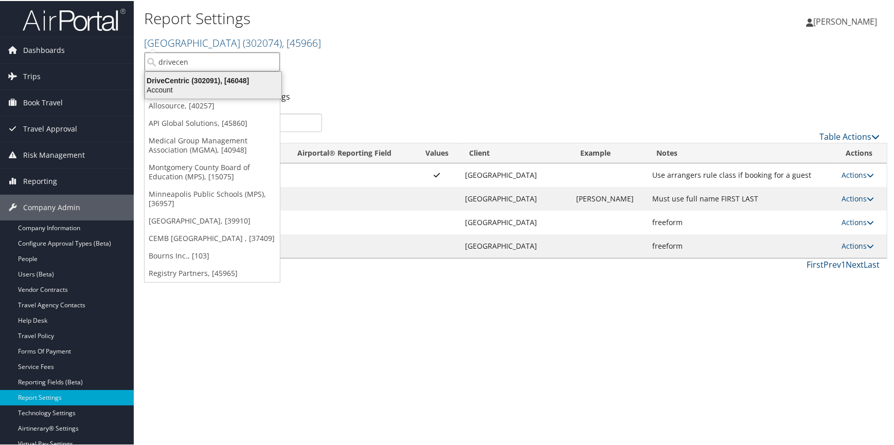
click at [198, 80] on div "DriveCentric (302091), [46048]" at bounding box center [213, 79] width 149 height 9
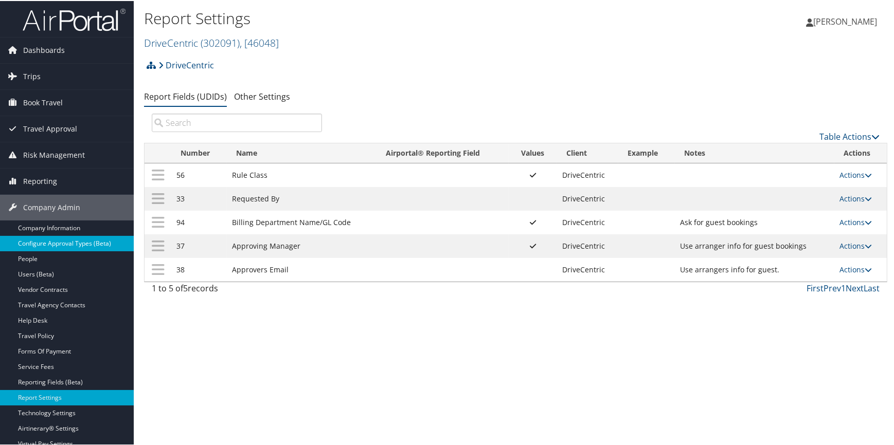
click at [80, 239] on link "Configure Approval Types (Beta)" at bounding box center [67, 242] width 134 height 15
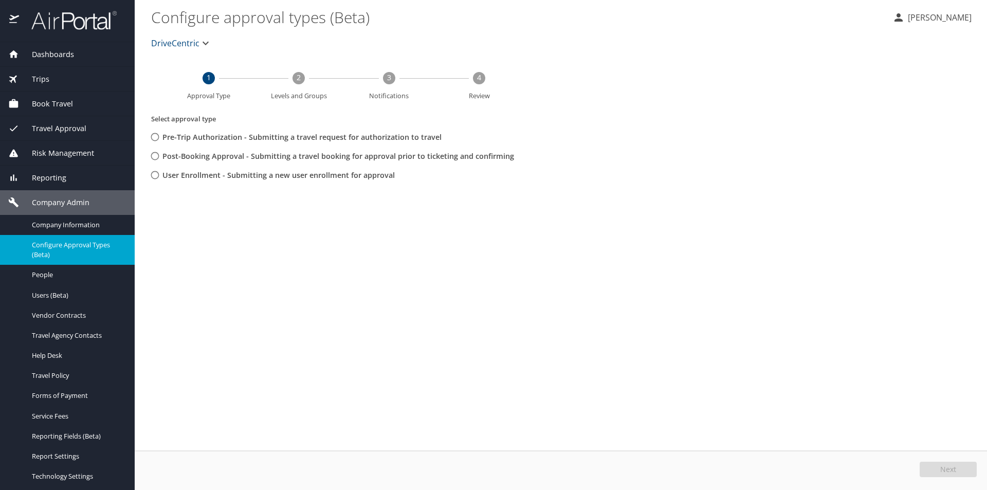
click at [155, 177] on input "User Enrollment - Submitting a new user enrollment for approval" at bounding box center [154, 175] width 19 height 19
radio input "true"
click at [937, 467] on button "Next" at bounding box center [948, 469] width 57 height 15
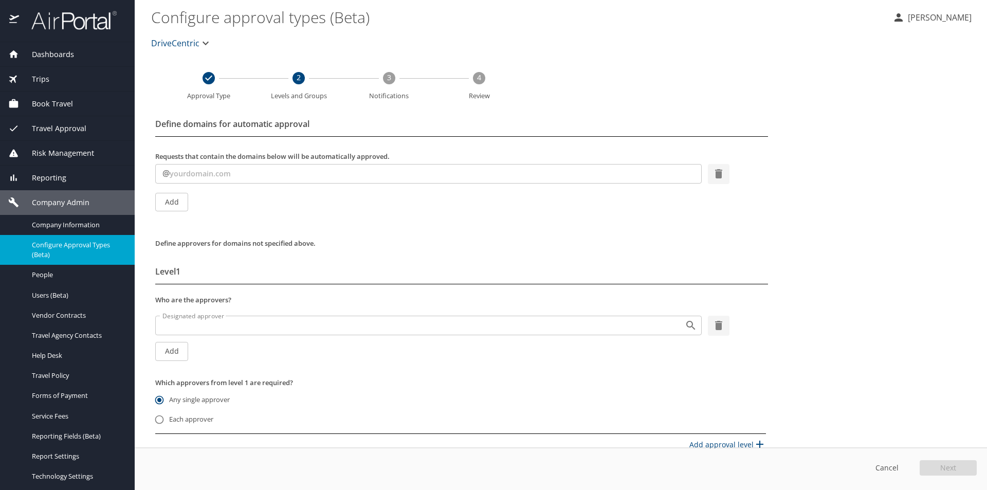
click at [178, 325] on input "Designated approver" at bounding box center [413, 325] width 510 height 13
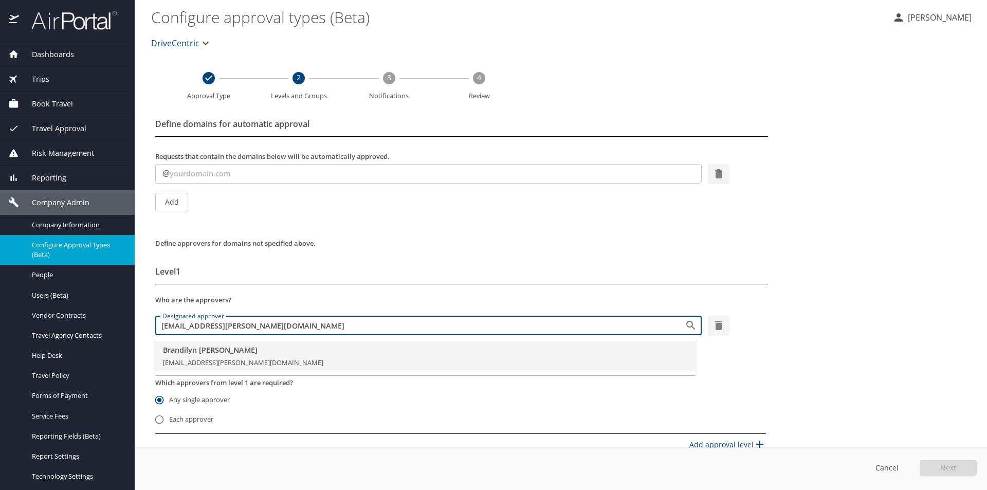
type input "brandilyn.turner@cbtravel.com"
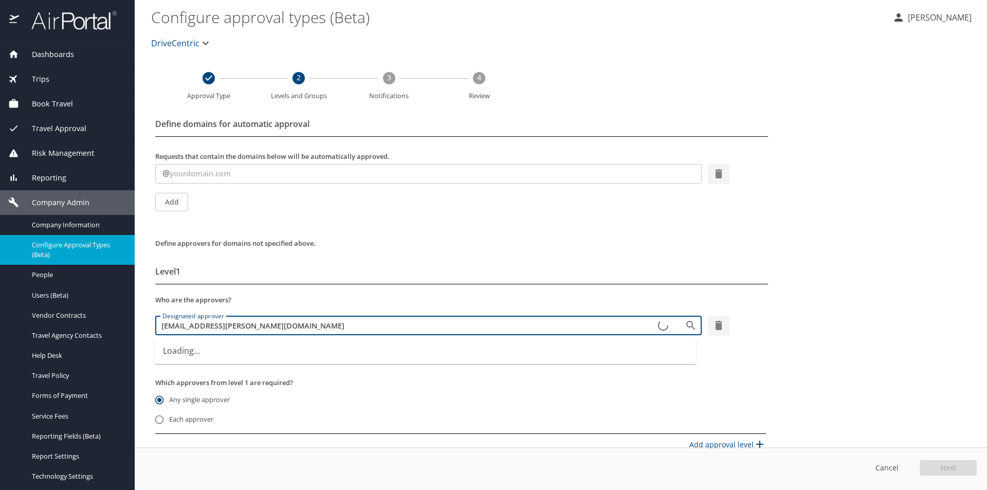
type input "brandilyn.turner@cbtravel.com"
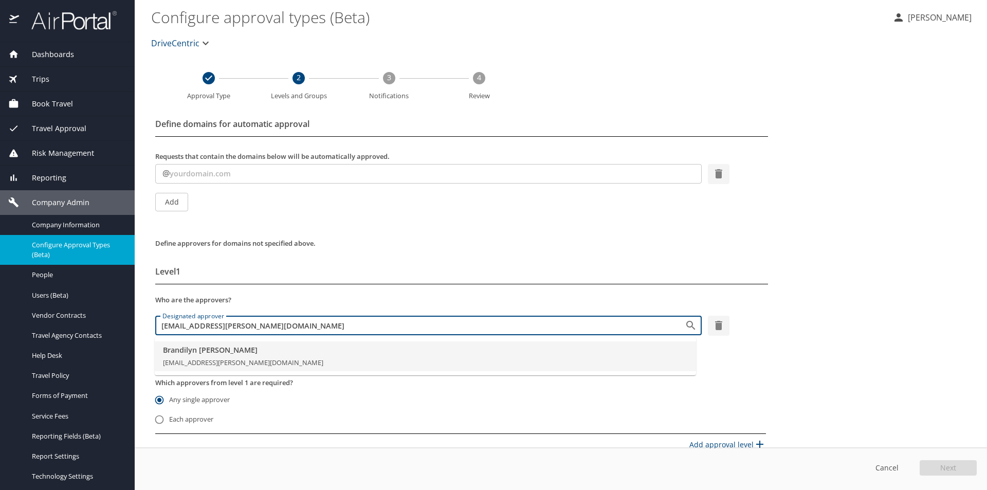
click at [202, 359] on span "brandilyn.turner@cbtravel.com" at bounding box center [243, 362] width 160 height 9
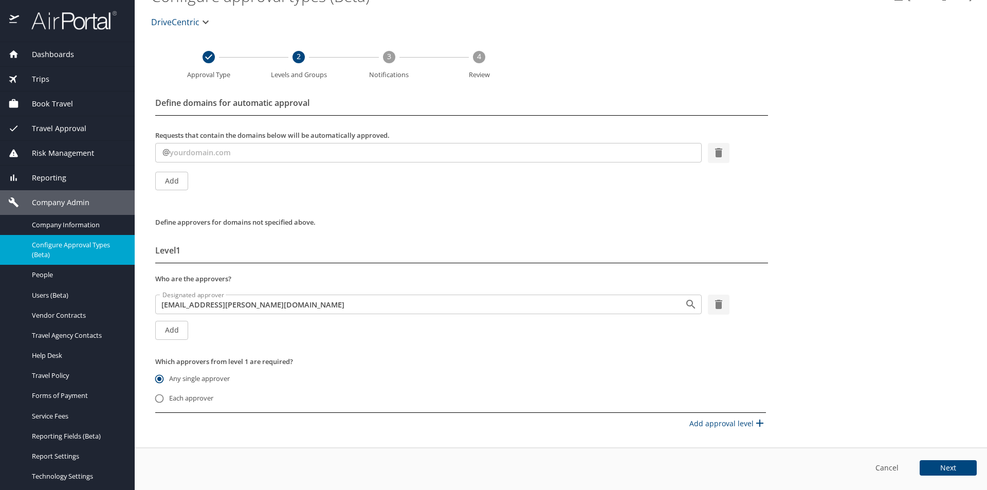
scroll to position [42, 0]
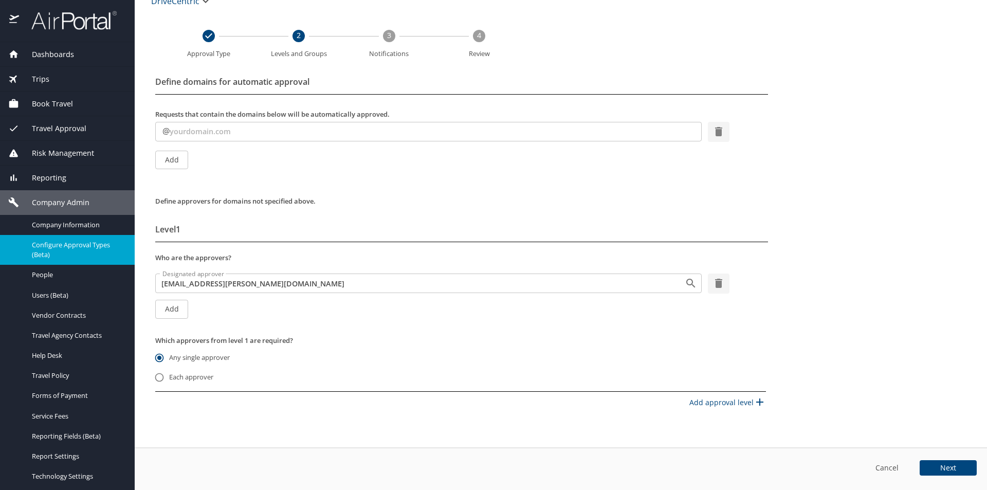
click at [937, 468] on button "Next" at bounding box center [948, 467] width 57 height 15
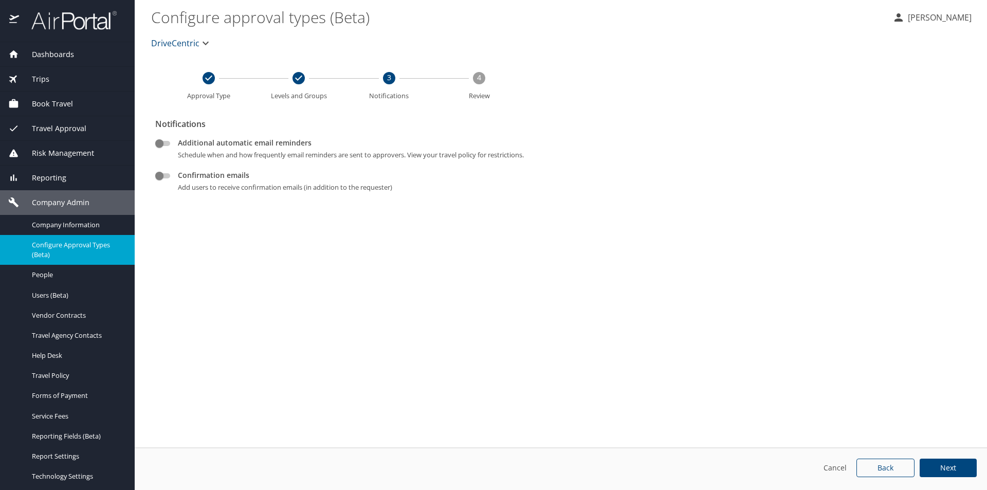
scroll to position [0, 0]
click at [938, 465] on button "Next" at bounding box center [948, 468] width 57 height 19
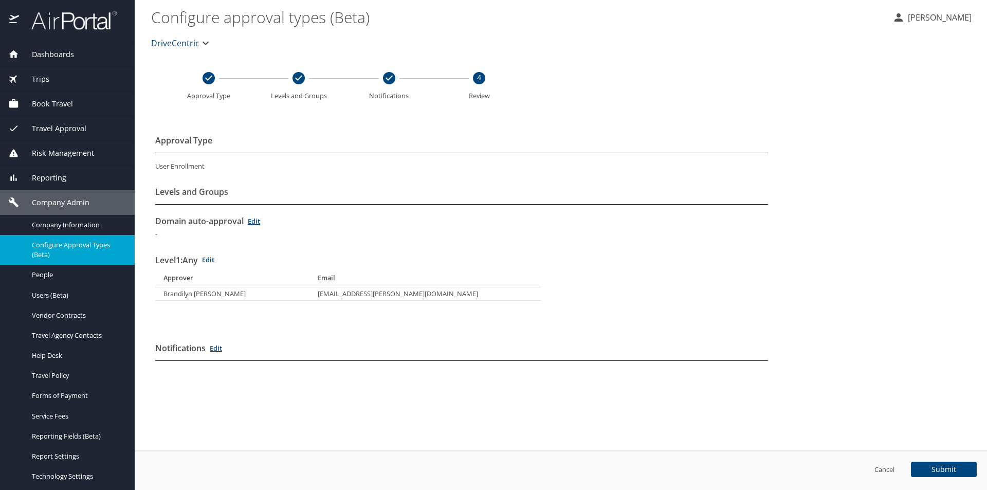
click at [938, 467] on span "Submit" at bounding box center [944, 469] width 25 height 7
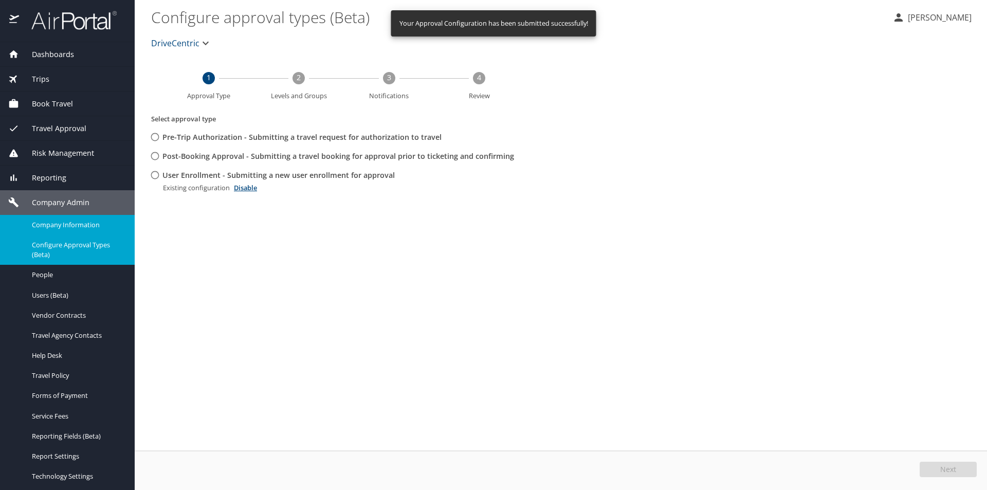
click at [79, 223] on span "Company Information" at bounding box center [77, 225] width 90 height 10
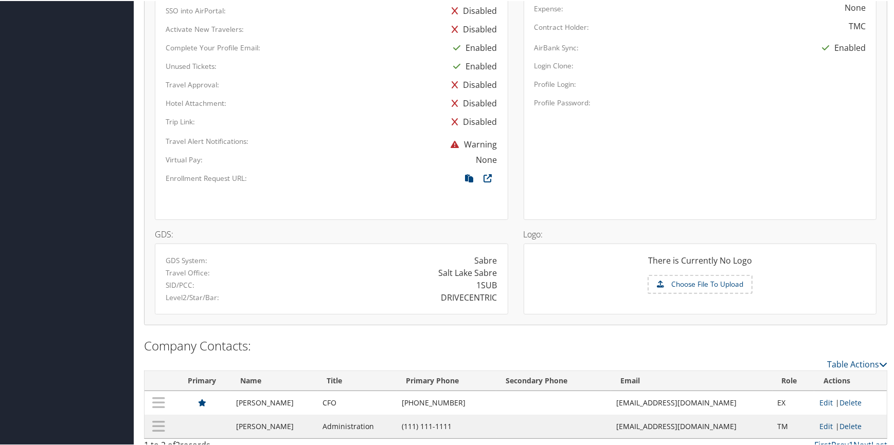
scroll to position [588, 0]
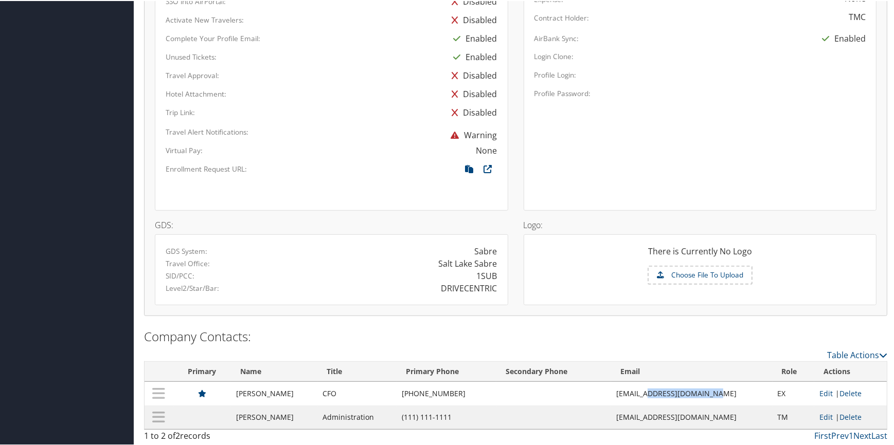
drag, startPoint x: 649, startPoint y: 393, endPoint x: 715, endPoint y: 395, distance: 65.9
click at [715, 395] on td "[EMAIL_ADDRESS][DOMAIN_NAME]" at bounding box center [691, 393] width 161 height 24
copy td "@[DOMAIN_NAME]"
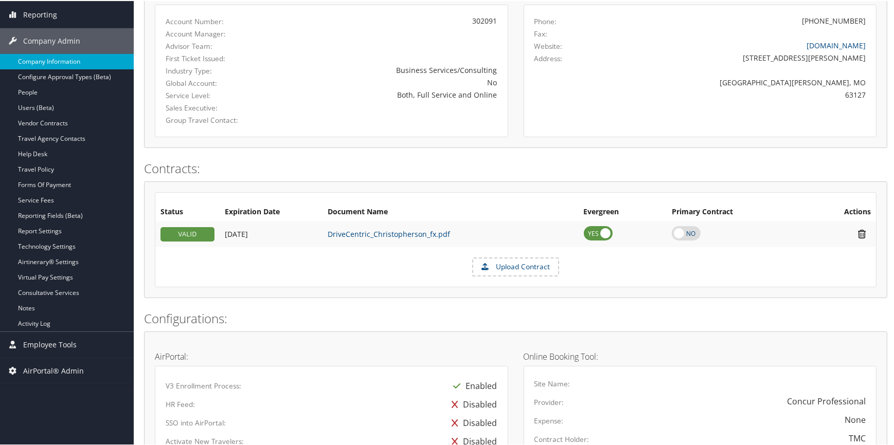
scroll to position [121, 0]
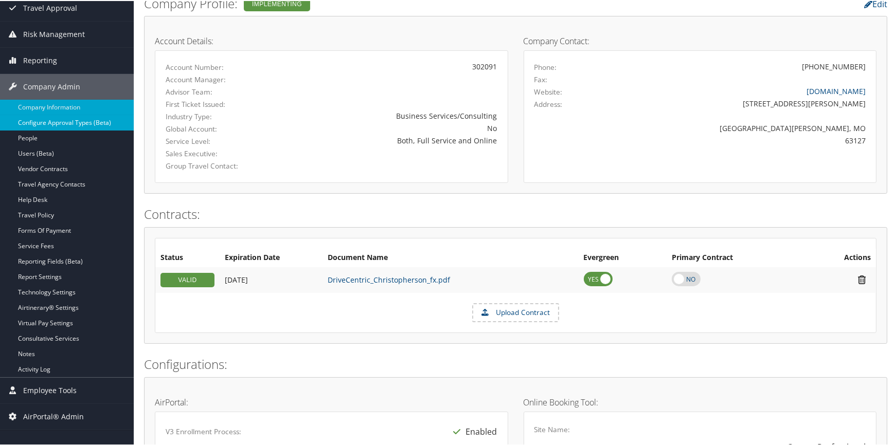
click at [77, 119] on link "Configure Approval Types (Beta)" at bounding box center [67, 121] width 134 height 15
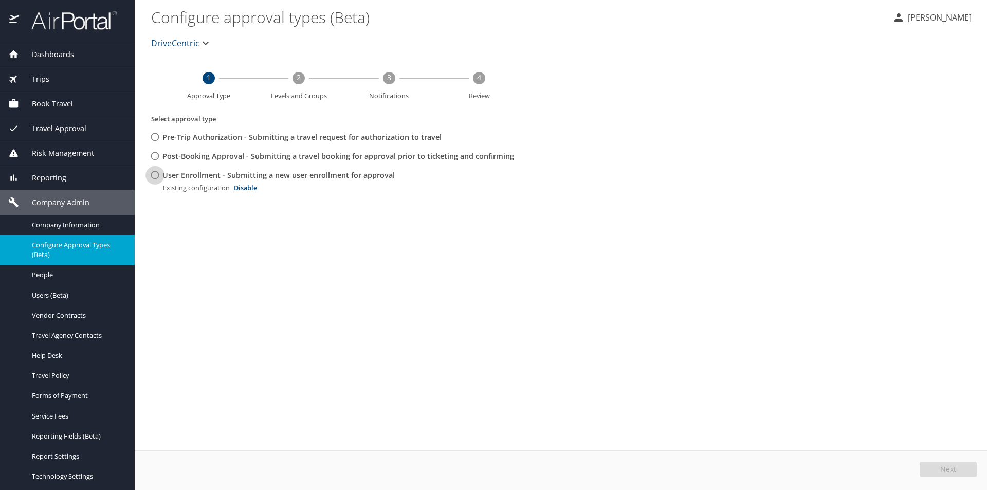
click at [156, 175] on input "User Enrollment - Submitting a new user enrollment for approval" at bounding box center [154, 175] width 19 height 19
radio input "true"
click at [952, 469] on span "Edit" at bounding box center [949, 469] width 13 height 7
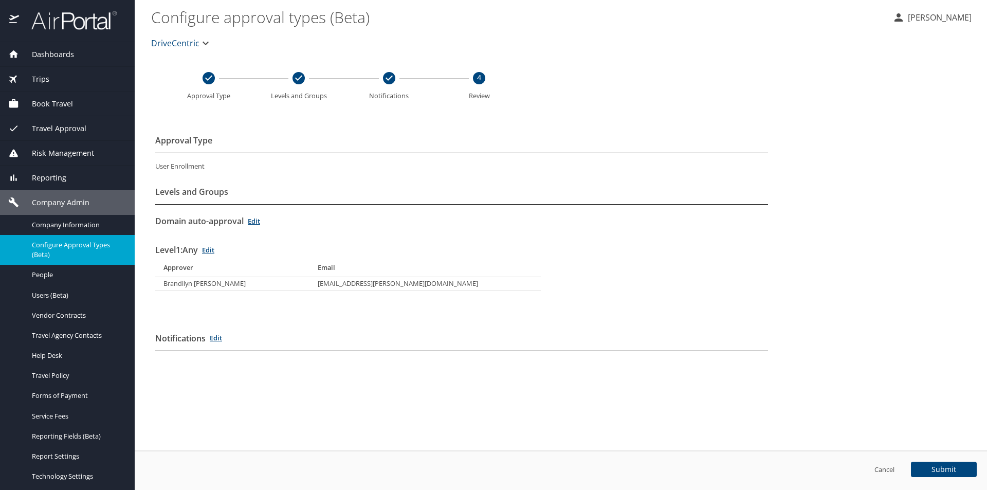
click at [254, 222] on link "Edit" at bounding box center [254, 220] width 12 height 9
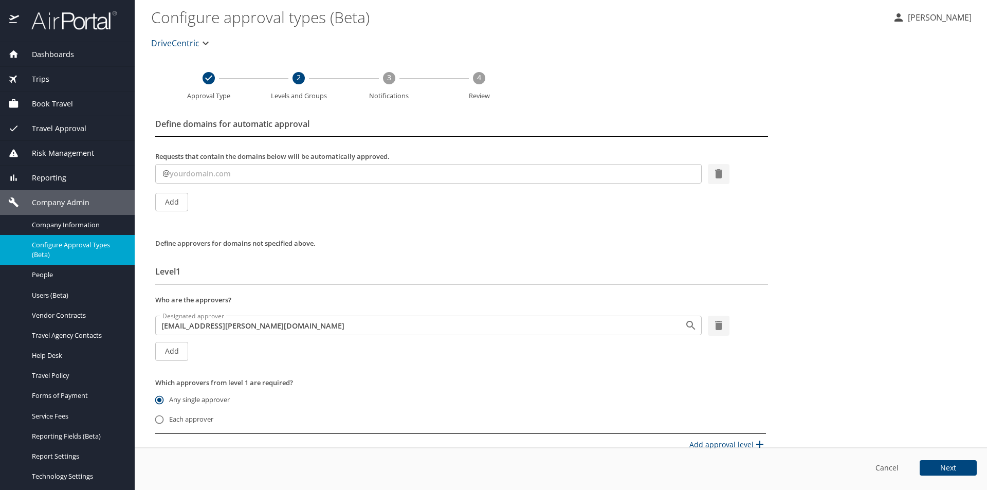
click at [185, 176] on input "text" at bounding box center [436, 174] width 532 height 20
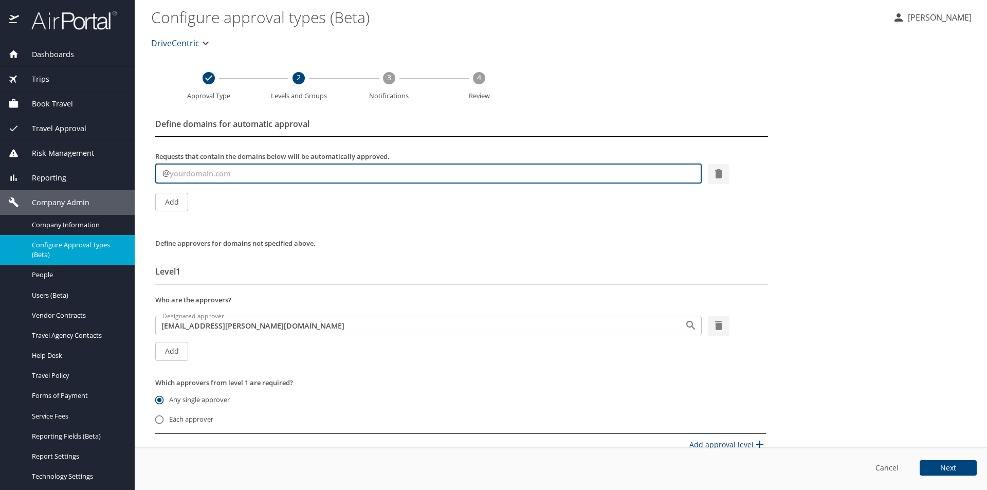
paste input "@[DOMAIN_NAME]"
click at [177, 174] on input "@[DOMAIN_NAME]" at bounding box center [436, 174] width 532 height 20
type input "[DOMAIN_NAME]"
click at [171, 204] on span "Add" at bounding box center [171, 202] width 16 height 13
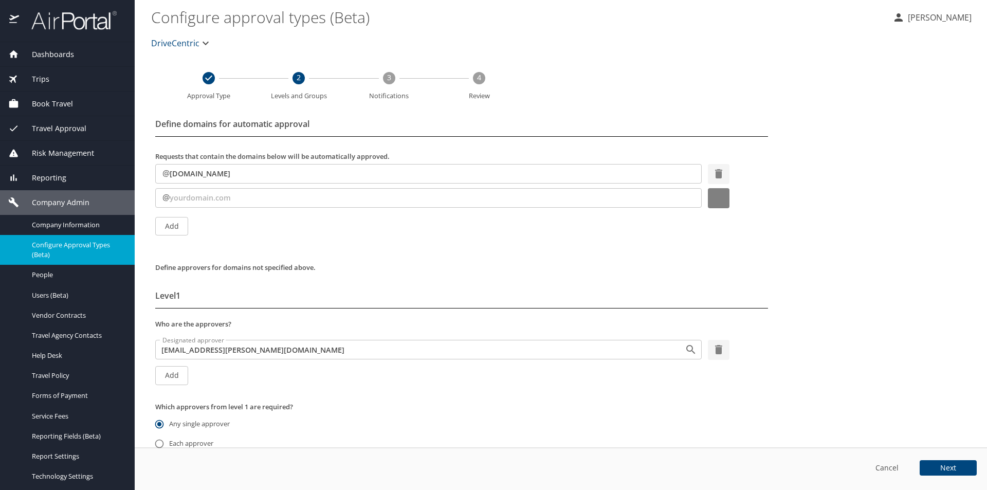
click at [715, 199] on icon "button" at bounding box center [718, 197] width 7 height 9
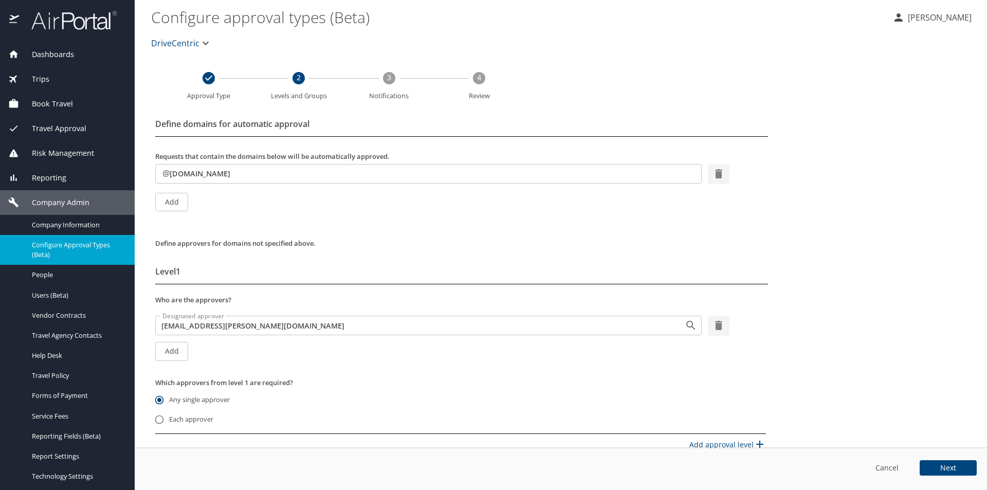
click at [949, 471] on span "Next" at bounding box center [948, 467] width 16 height 7
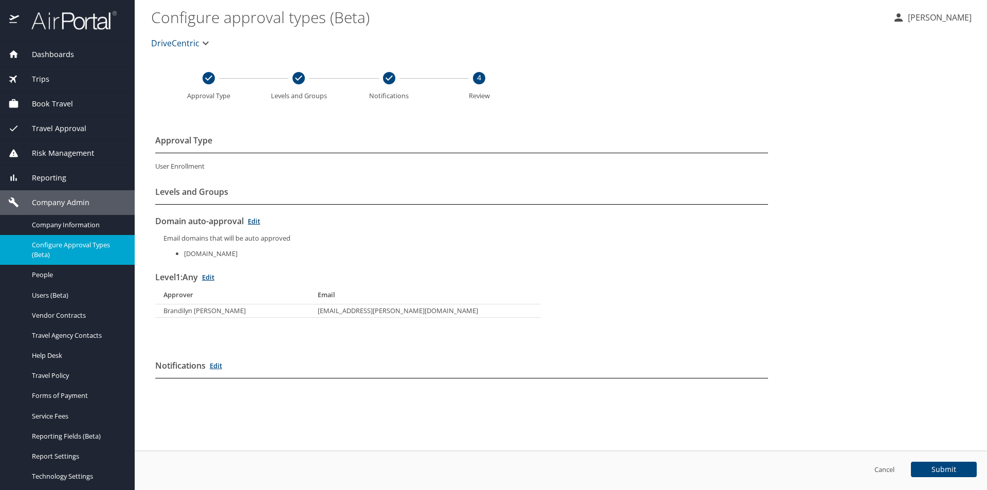
click at [927, 469] on button "Submit" at bounding box center [944, 469] width 66 height 15
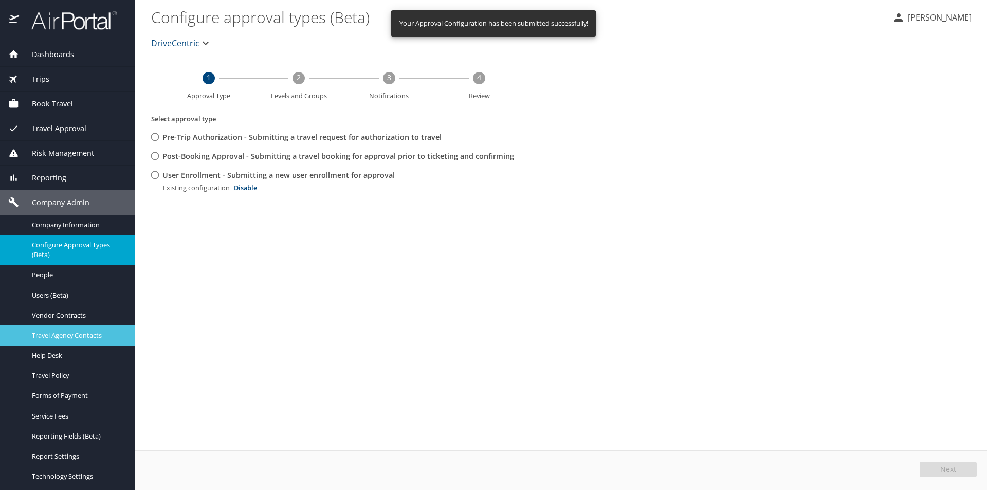
click at [68, 334] on span "Travel Agency Contacts" at bounding box center [77, 336] width 90 height 10
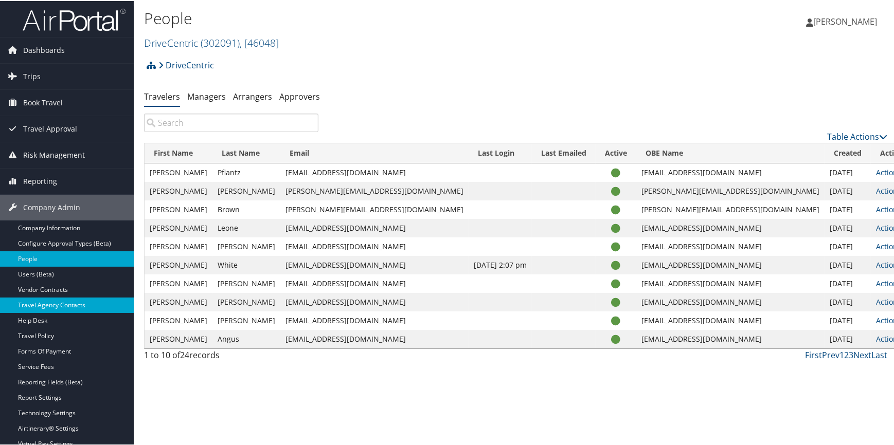
click at [65, 304] on link "Travel Agency Contacts" at bounding box center [67, 304] width 134 height 15
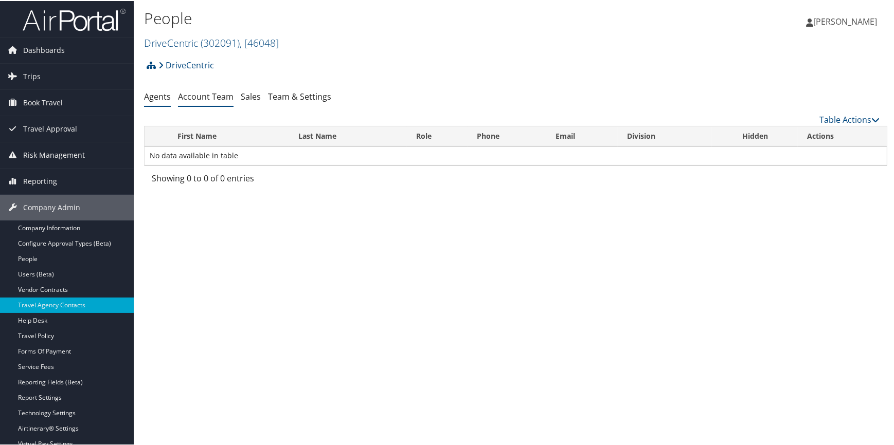
click at [217, 101] on link "Account Team" at bounding box center [206, 95] width 56 height 11
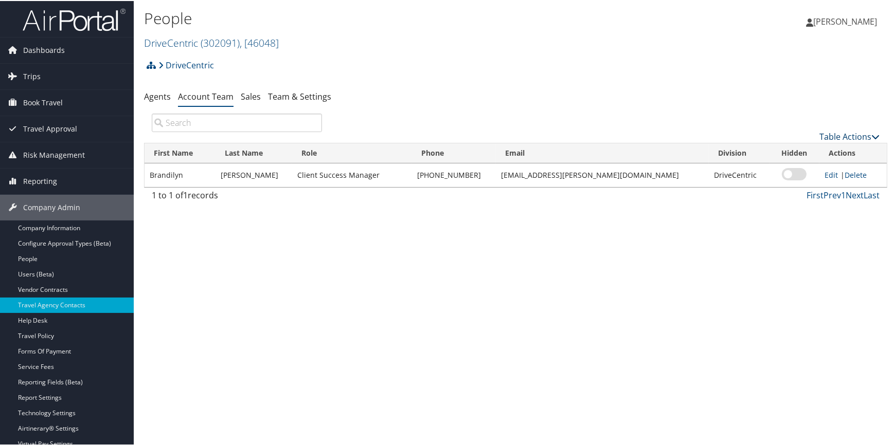
click at [830, 132] on link "Table Actions" at bounding box center [849, 135] width 60 height 11
click at [796, 149] on link "Add Team Member" at bounding box center [814, 151] width 135 height 17
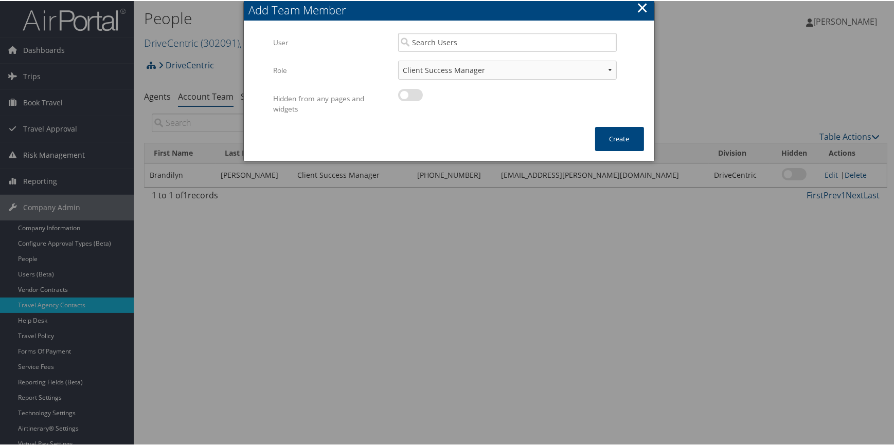
click at [640, 6] on button "×" at bounding box center [642, 6] width 12 height 21
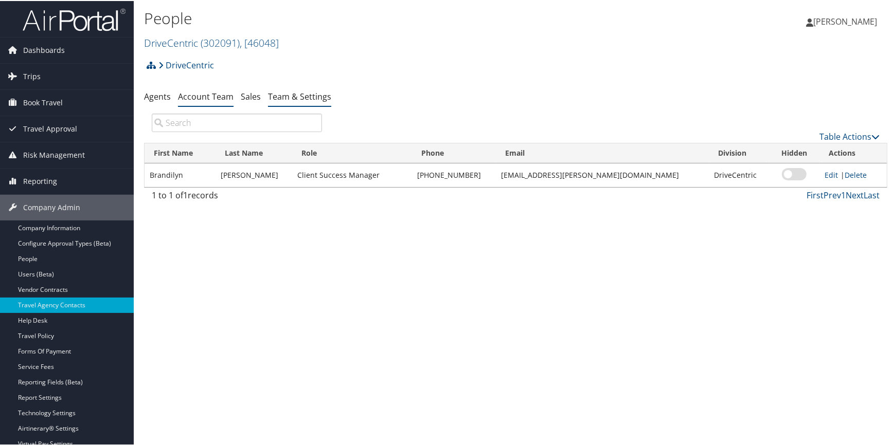
click at [272, 95] on link "Team & Settings" at bounding box center [299, 95] width 63 height 11
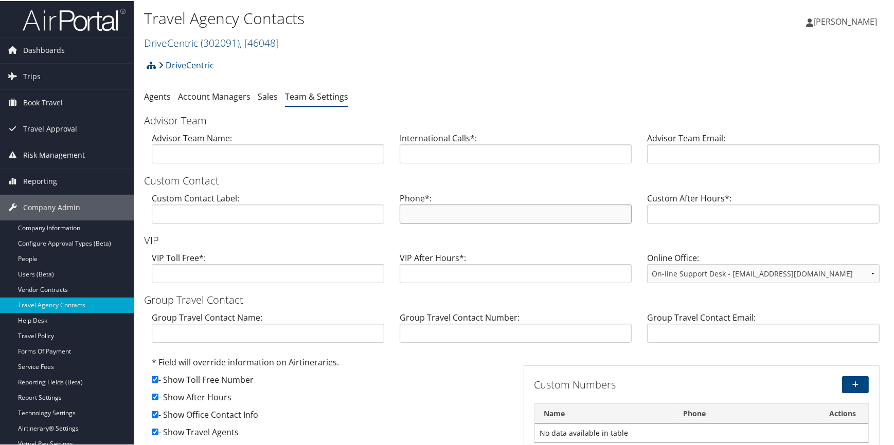
click at [447, 211] on input "text" at bounding box center [515, 213] width 232 height 19
paste input "[PHONE_NUMBER]"
type input "[PHONE_NUMBER]"
click at [445, 155] on input "text" at bounding box center [515, 152] width 232 height 19
paste input "[PHONE_NUMBER]"
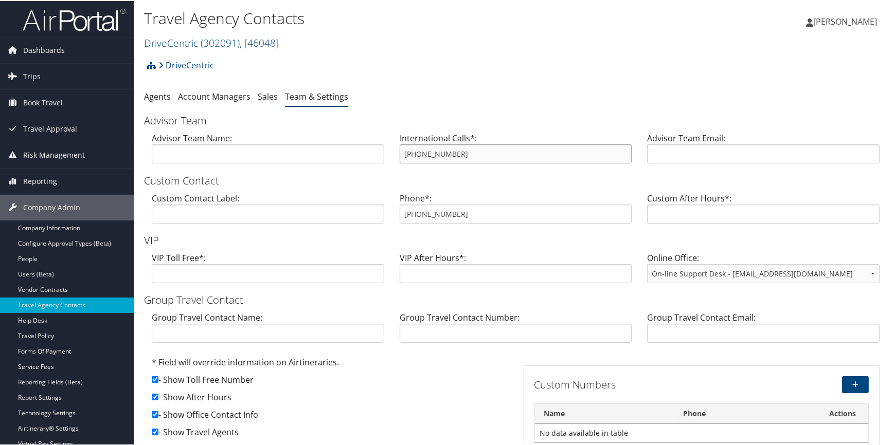
type input "[PHONE_NUMBER]"
click at [677, 153] on input "text" at bounding box center [763, 152] width 232 height 19
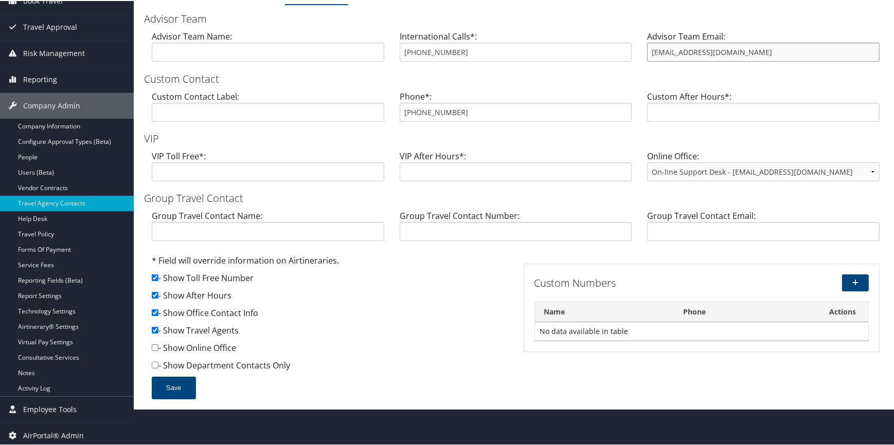
scroll to position [104, 0]
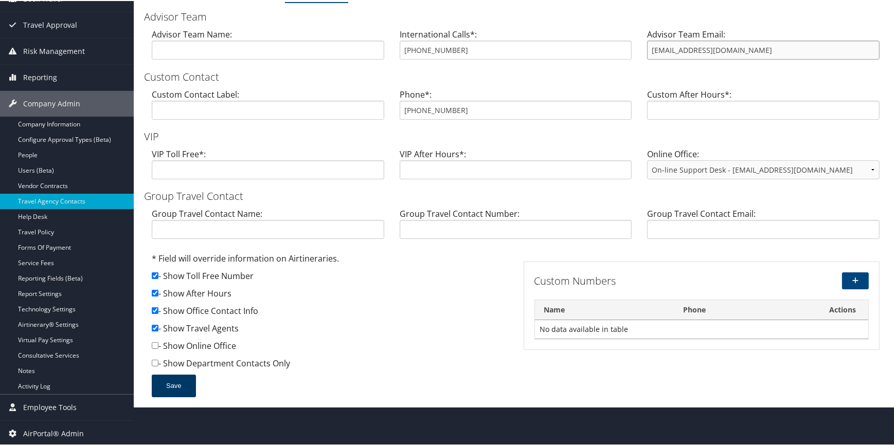
type input "[EMAIL_ADDRESS][DOMAIN_NAME]"
click at [161, 381] on button "Save" at bounding box center [174, 385] width 44 height 23
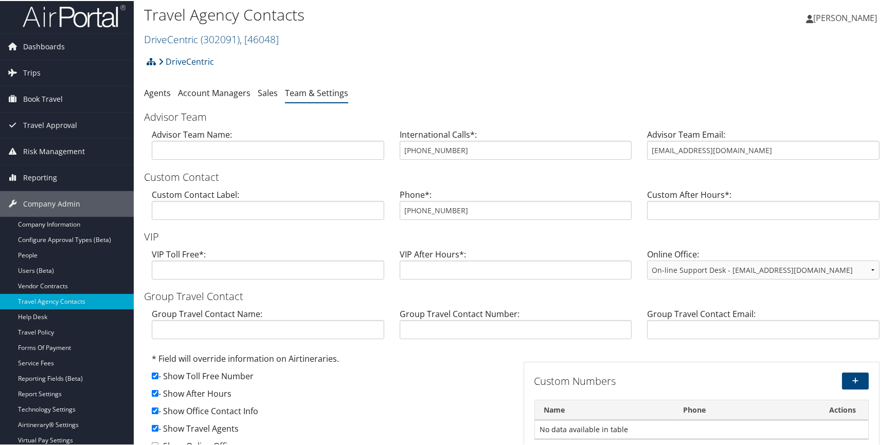
scroll to position [0, 0]
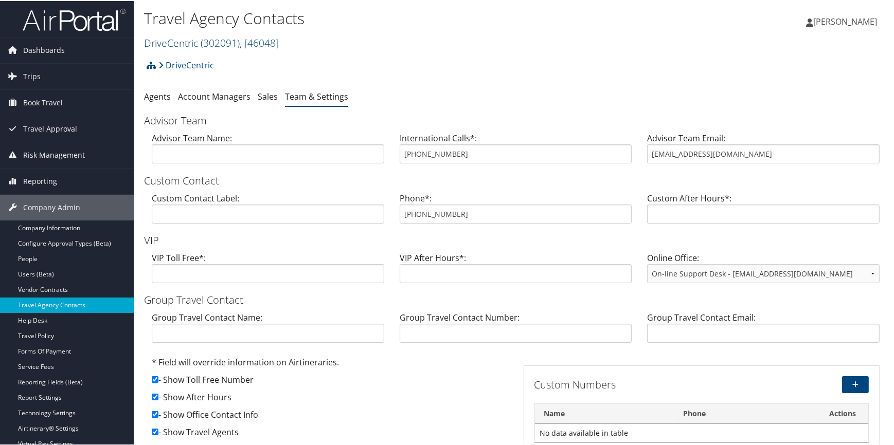
click at [187, 41] on link "DriveCentric ( 302091 ) , [ 46048 ]" at bounding box center [211, 42] width 135 height 14
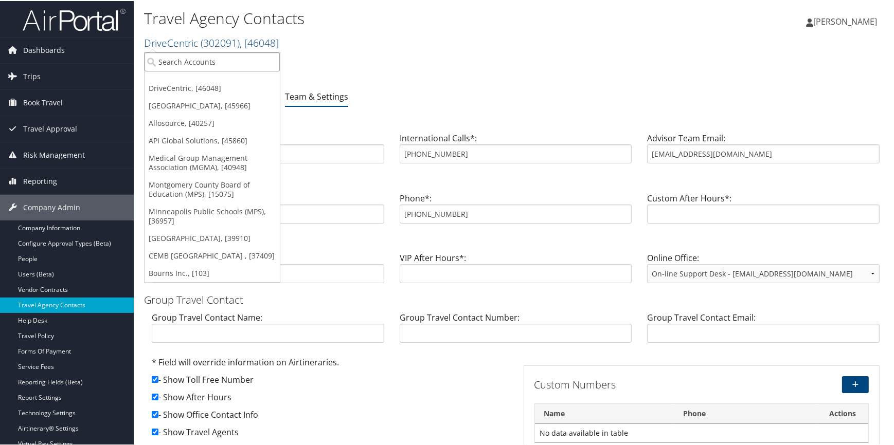
click at [181, 60] on input "search" at bounding box center [211, 60] width 135 height 19
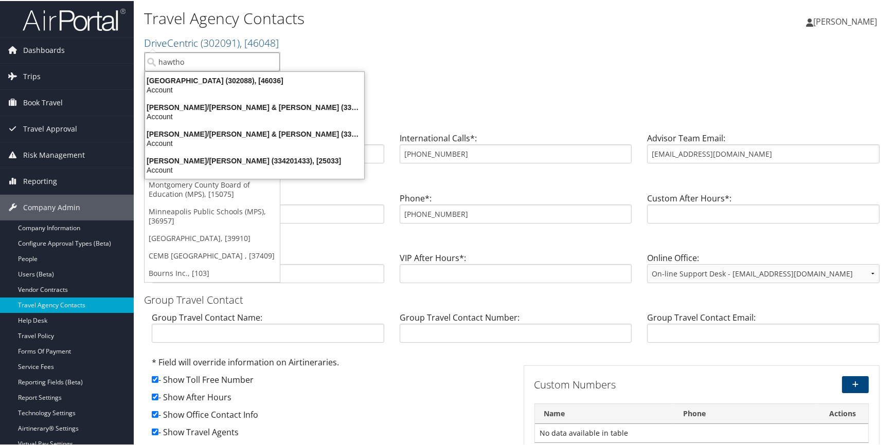
type input "hawthor"
click at [185, 82] on div "[GEOGRAPHIC_DATA] (302088), [46036]" at bounding box center [254, 79] width 231 height 9
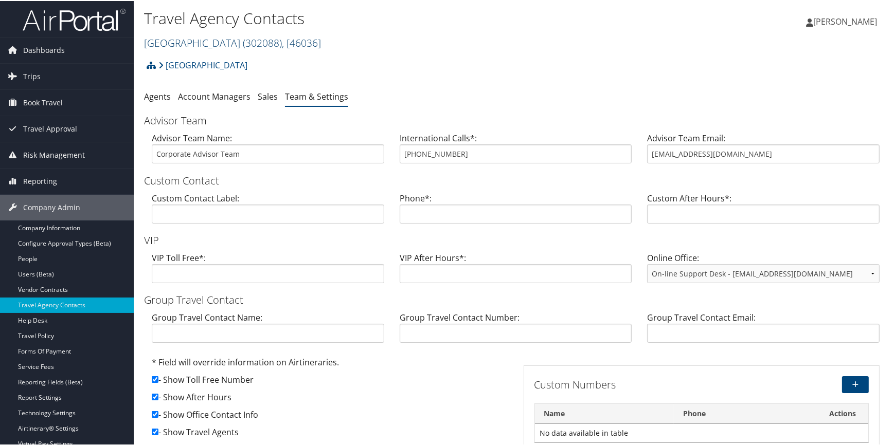
click at [196, 40] on link "[GEOGRAPHIC_DATA] ( 302088 ) , [ 46036 ]" at bounding box center [232, 42] width 177 height 14
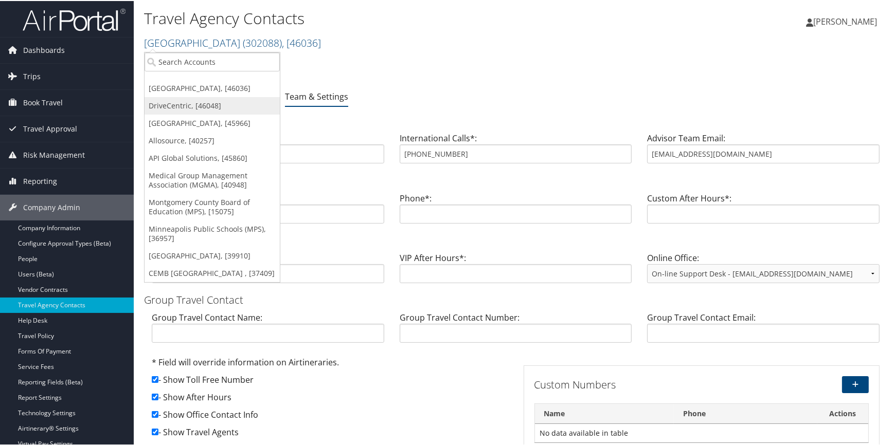
click at [185, 106] on link "DriveCentric, [46048]" at bounding box center [211, 104] width 135 height 17
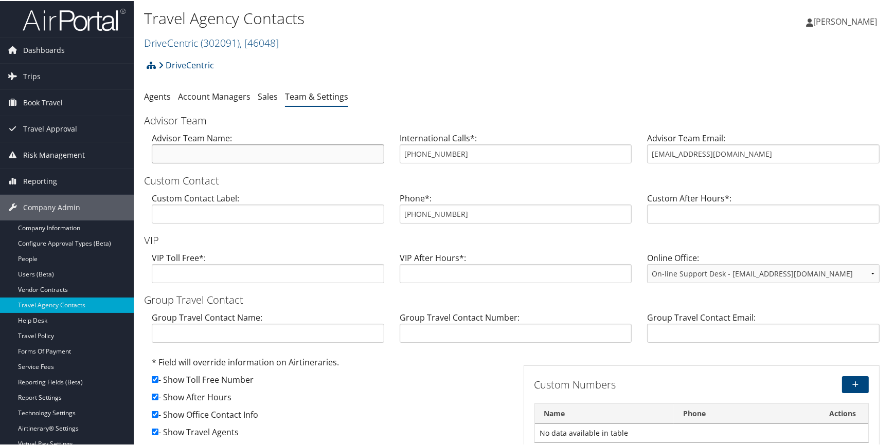
click at [185, 156] on input "text" at bounding box center [268, 152] width 232 height 19
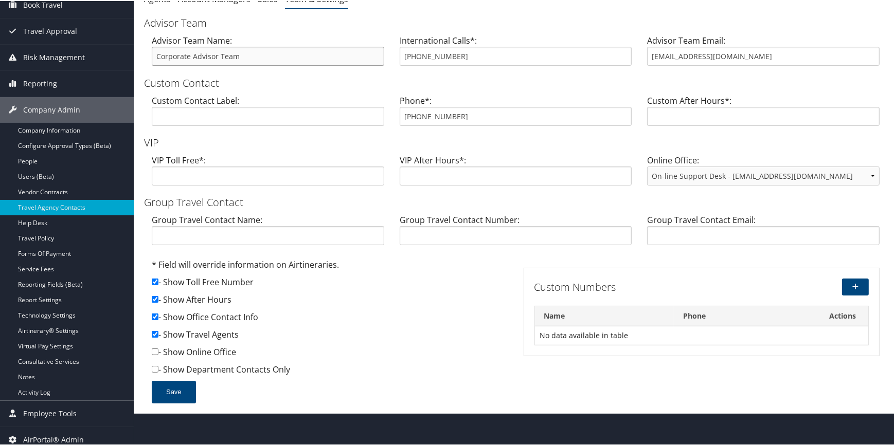
scroll to position [104, 0]
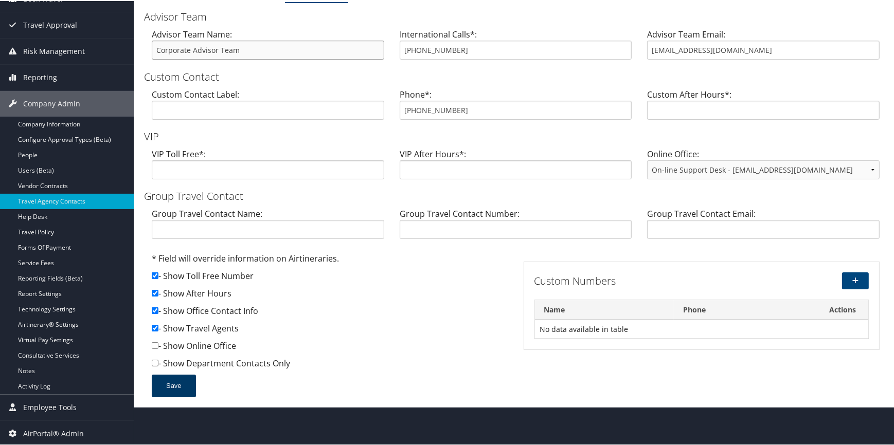
type input "Corporate Advisor Team"
click at [159, 386] on button "Save" at bounding box center [174, 385] width 44 height 23
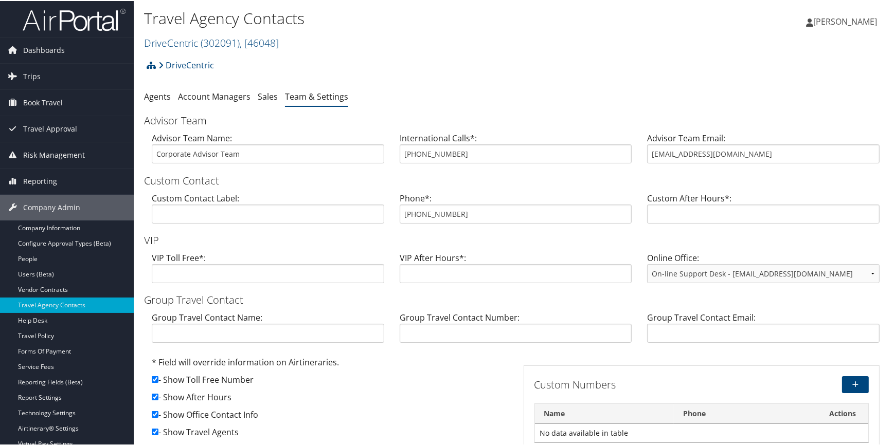
scroll to position [0, 0]
click at [190, 37] on link "DriveCentric ( 302091 ) , [ 46048 ]" at bounding box center [211, 42] width 135 height 14
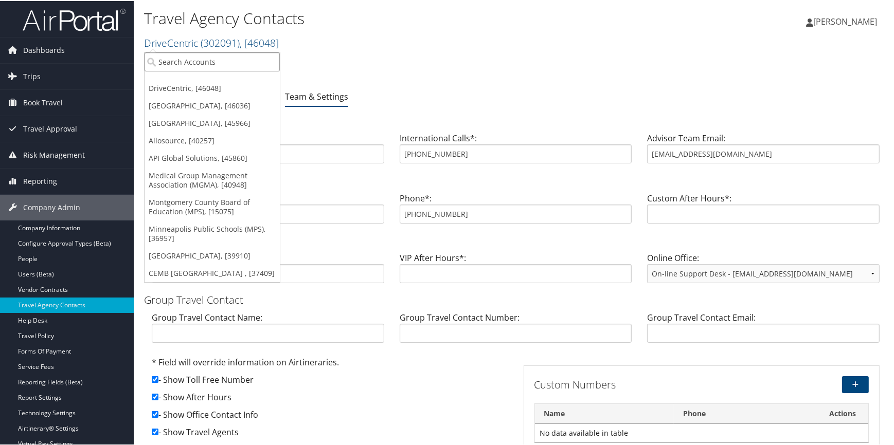
click at [183, 56] on input "search" at bounding box center [211, 60] width 135 height 19
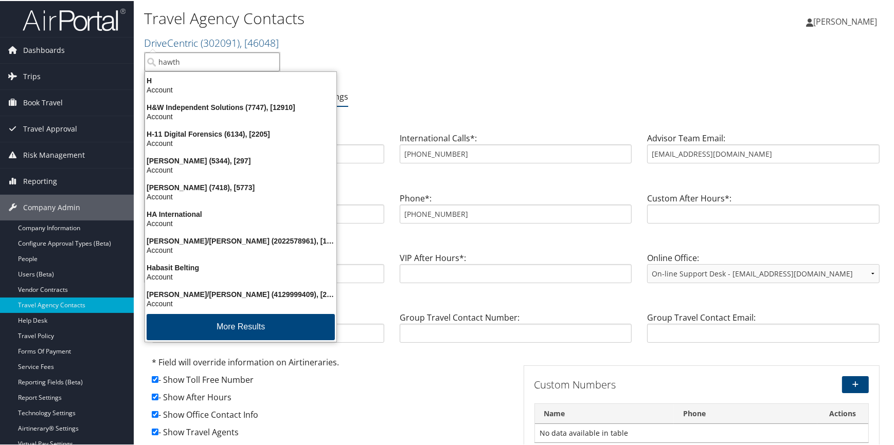
type input "hawtho"
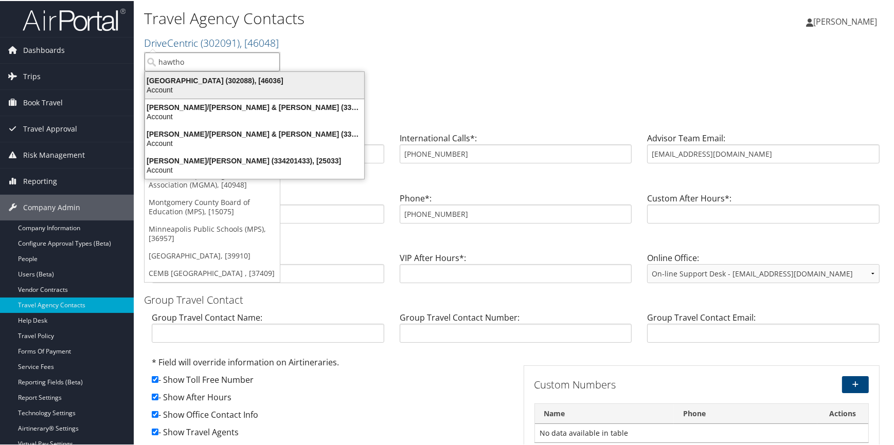
click at [203, 78] on div "Hawthorn Academy (302088), [46036]" at bounding box center [254, 79] width 231 height 9
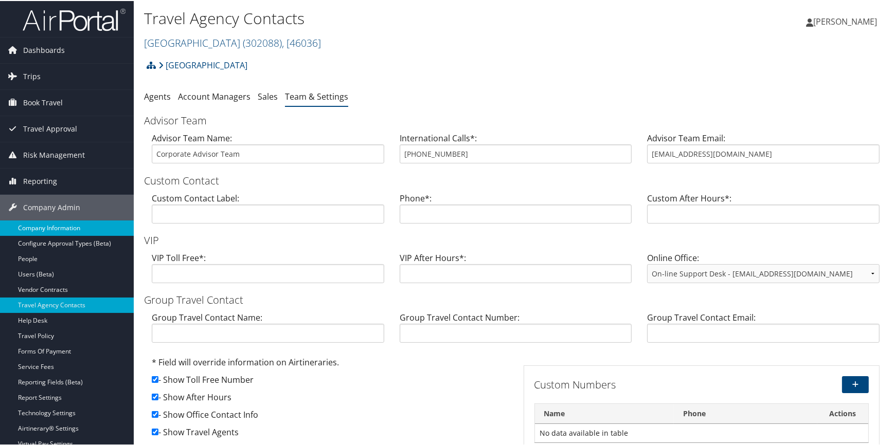
click at [67, 229] on link "Company Information" at bounding box center [67, 227] width 134 height 15
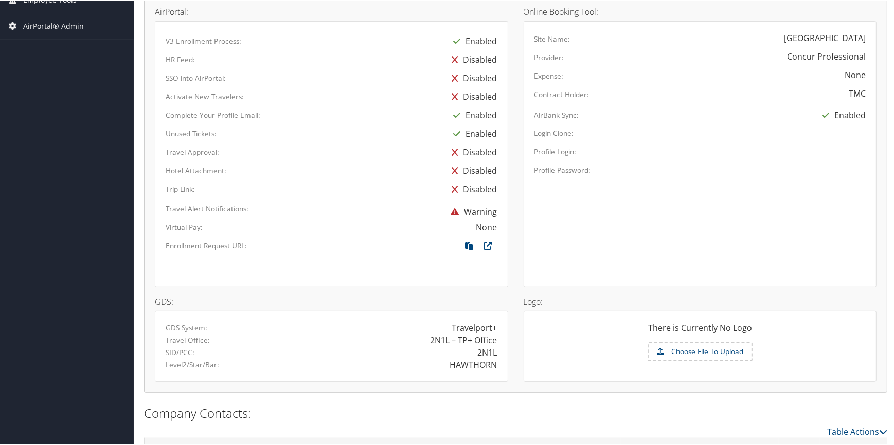
scroll to position [566, 0]
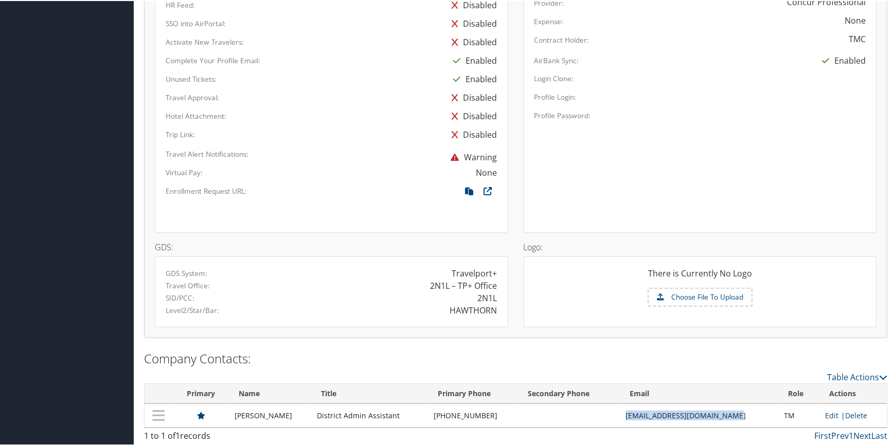
drag, startPoint x: 622, startPoint y: 416, endPoint x: 731, endPoint y: 414, distance: 109.5
click at [731, 414] on td "koliver@hawthornacademy.org" at bounding box center [700, 415] width 158 height 24
copy td "koliver@hawthornacademy.org"
click at [615, 411] on td at bounding box center [569, 415] width 102 height 24
drag, startPoint x: 622, startPoint y: 411, endPoint x: 738, endPoint y: 406, distance: 116.3
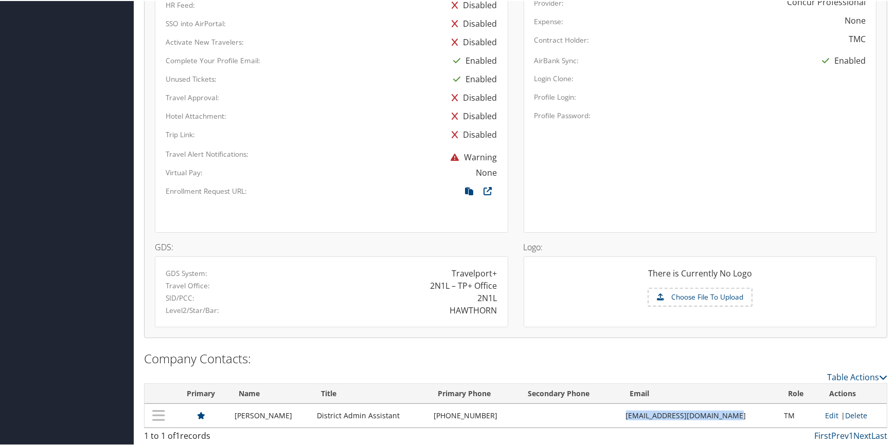
click at [738, 406] on td "koliver@hawthornacademy.org" at bounding box center [700, 415] width 158 height 24
copy td "koliver@hawthornacademy.org"
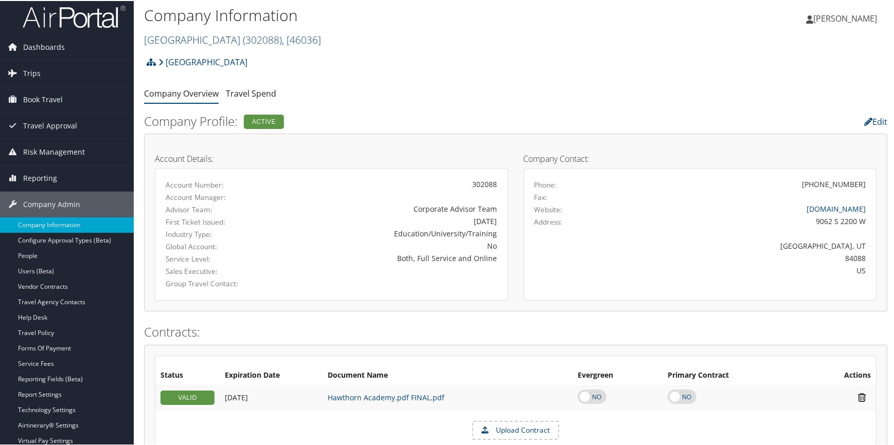
scroll to position [0, 0]
